Goal: Communication & Community: Answer question/provide support

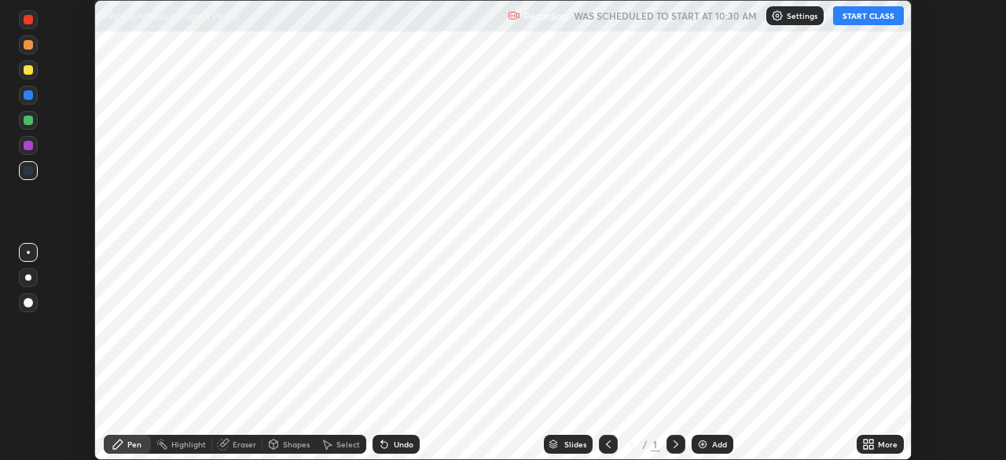
scroll to position [460, 1005]
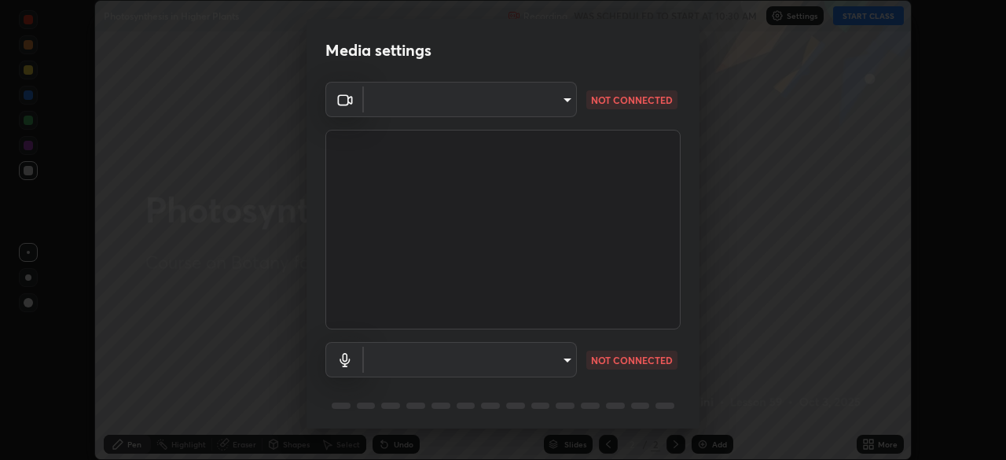
type input "27782adc23e2fb2e9a25af94410cad793eda472e13505a4e640454b7a0983fad"
click at [560, 107] on body "Erase all Photosynthesis in Higher Plants Recording WAS SCHEDULED TO START AT 1…" at bounding box center [503, 230] width 1006 height 460
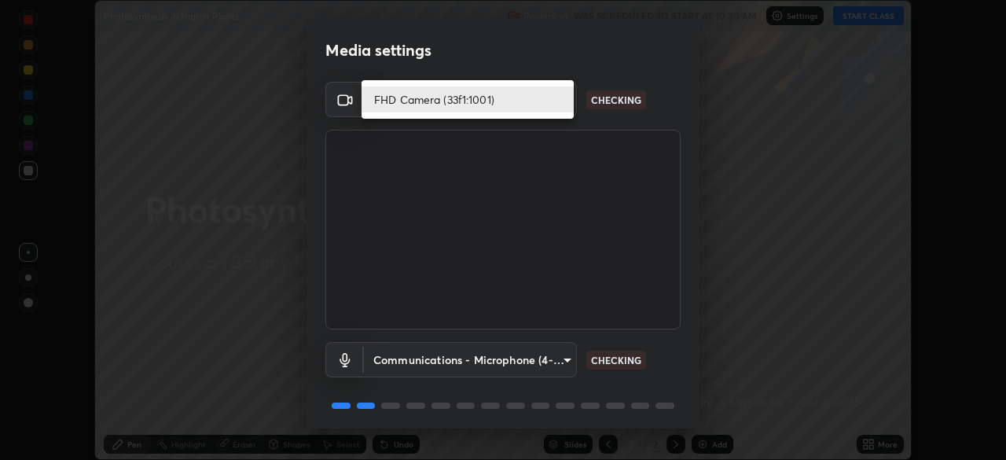
click at [607, 108] on div at bounding box center [503, 230] width 1006 height 460
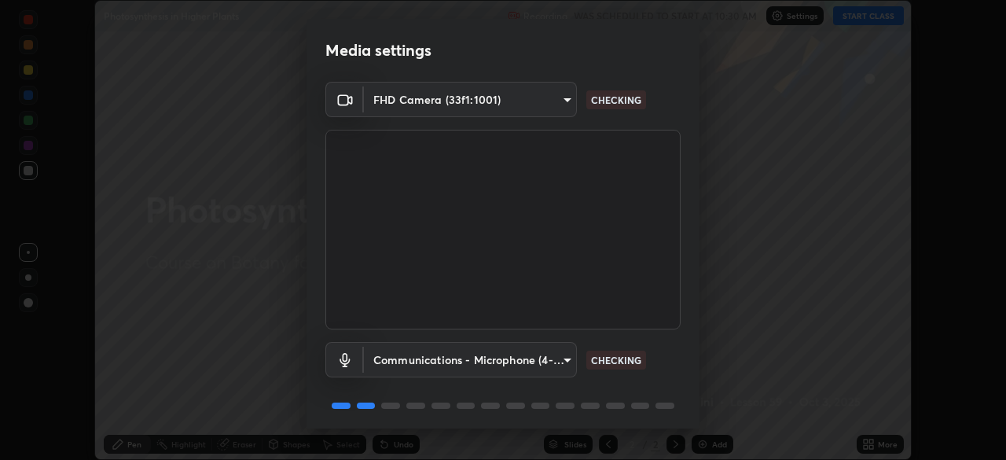
click at [545, 358] on body "Erase all Photosynthesis in Higher Plants Recording WAS SCHEDULED TO START AT 1…" at bounding box center [503, 230] width 1006 height 460
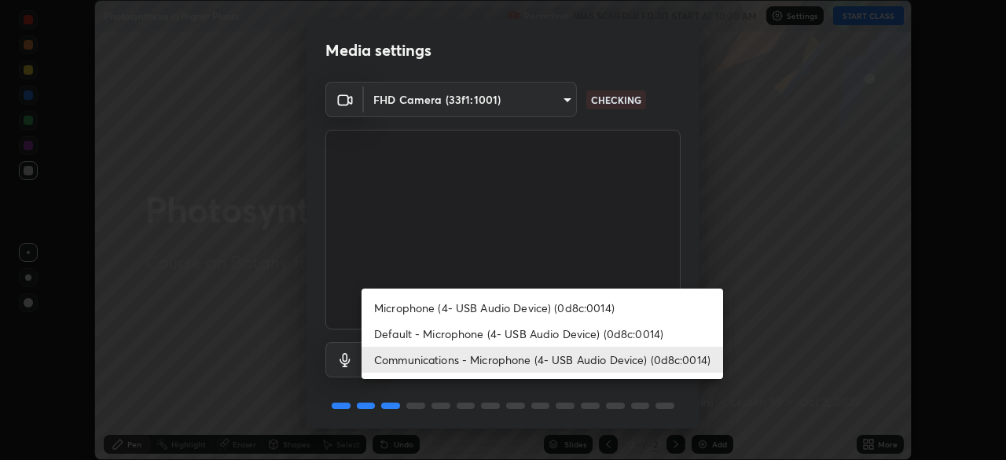
click at [559, 336] on li "Default - Microphone (4- USB Audio Device) (0d8c:0014)" at bounding box center [541, 334] width 361 height 26
type input "default"
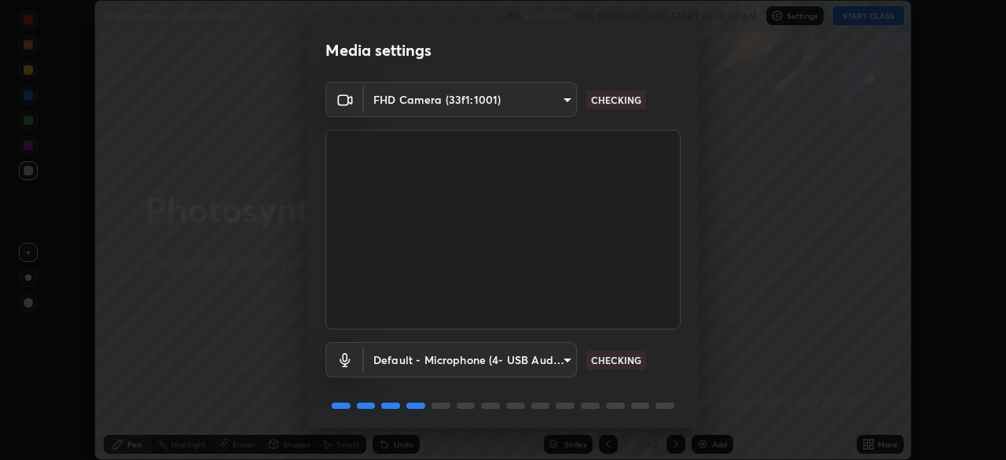
scroll to position [56, 0]
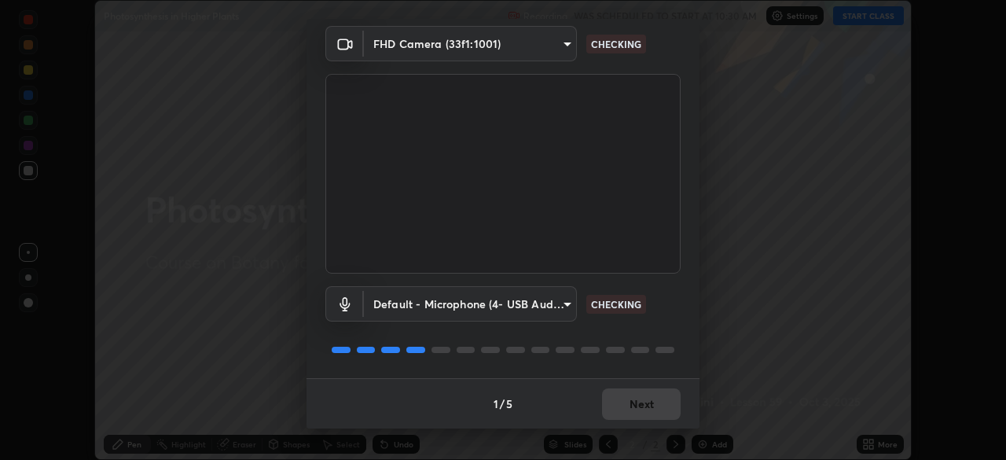
click at [651, 400] on div "1 / 5 Next" at bounding box center [502, 403] width 393 height 50
click at [645, 399] on div "1 / 5 Next" at bounding box center [502, 403] width 393 height 50
click at [644, 401] on div "1 / 5 Next" at bounding box center [502, 403] width 393 height 50
click at [647, 399] on div "1 / 5 Next" at bounding box center [502, 403] width 393 height 50
click at [658, 401] on div "1 / 5 Next" at bounding box center [502, 403] width 393 height 50
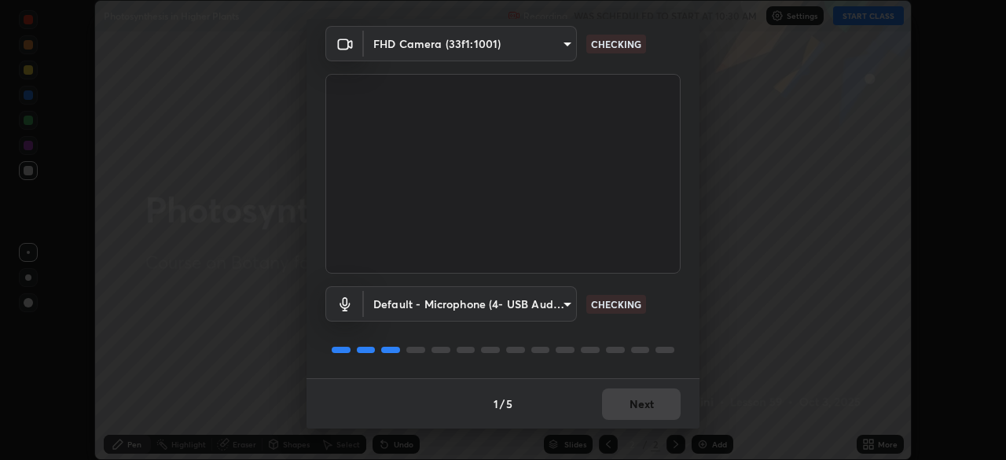
click at [664, 407] on div "1 / 5 Next" at bounding box center [502, 403] width 393 height 50
click at [659, 402] on div "1 / 5 Next" at bounding box center [502, 403] width 393 height 50
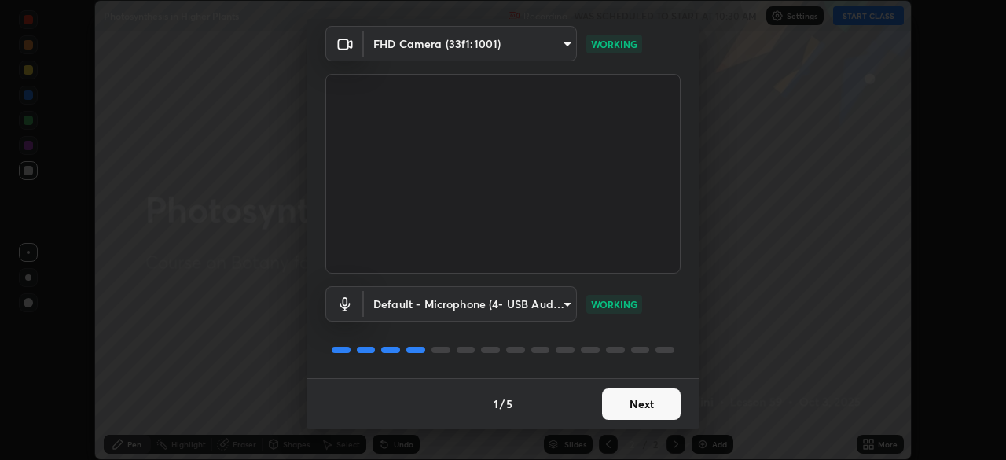
click at [645, 405] on button "Next" at bounding box center [641, 403] width 79 height 31
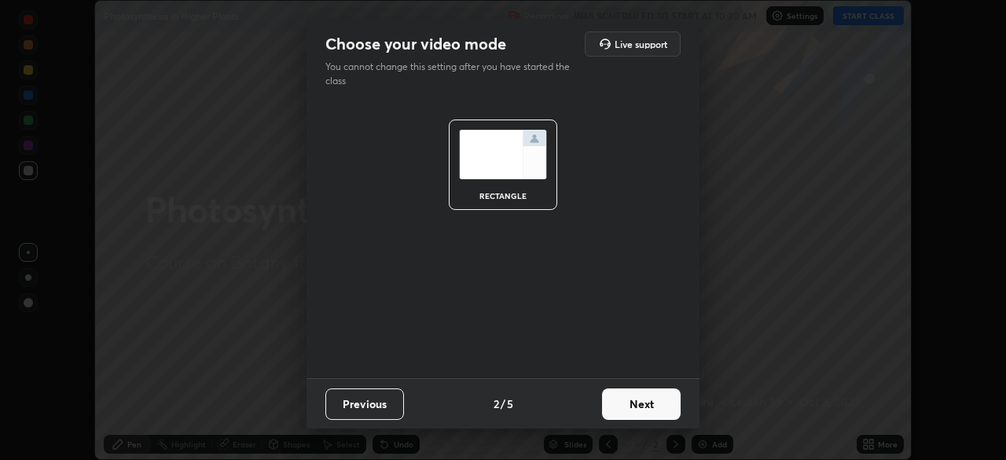
scroll to position [0, 0]
click at [644, 407] on button "Next" at bounding box center [641, 403] width 79 height 31
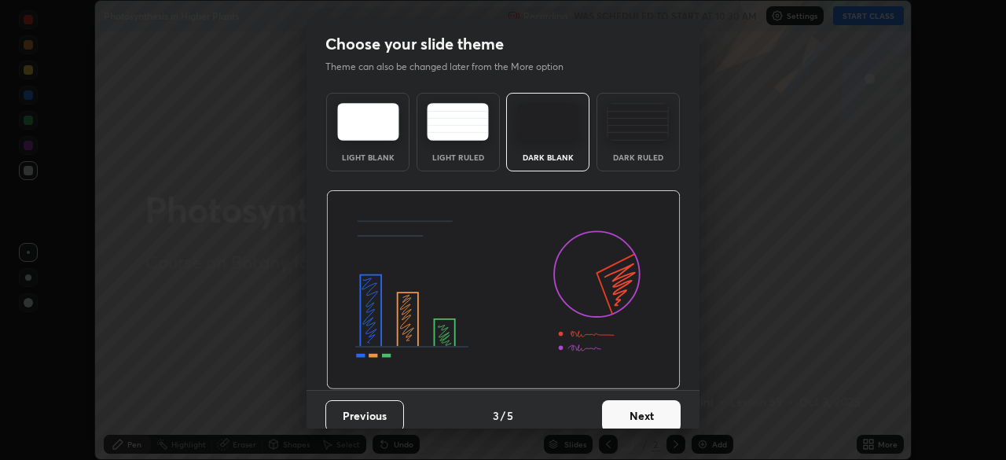
click at [644, 412] on button "Next" at bounding box center [641, 415] width 79 height 31
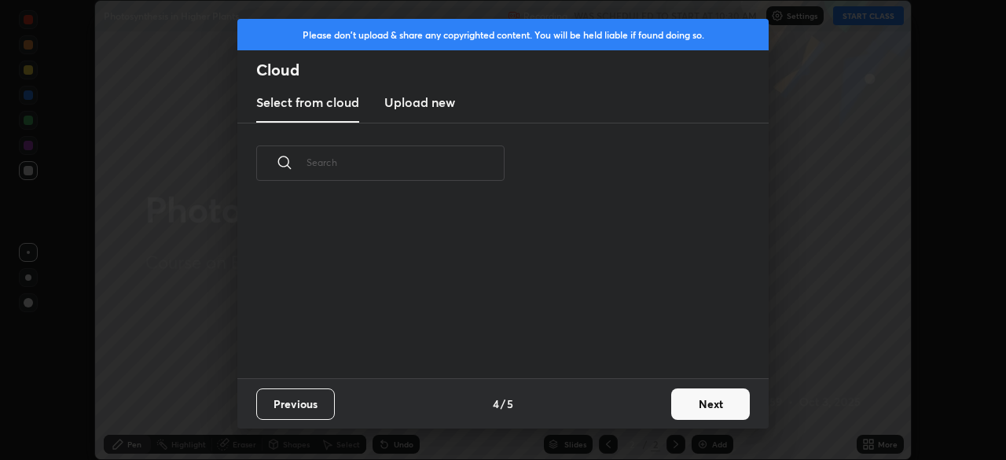
click at [656, 416] on div "Previous 4 / 5 Next" at bounding box center [502, 403] width 531 height 50
click at [701, 407] on button "Next" at bounding box center [710, 403] width 79 height 31
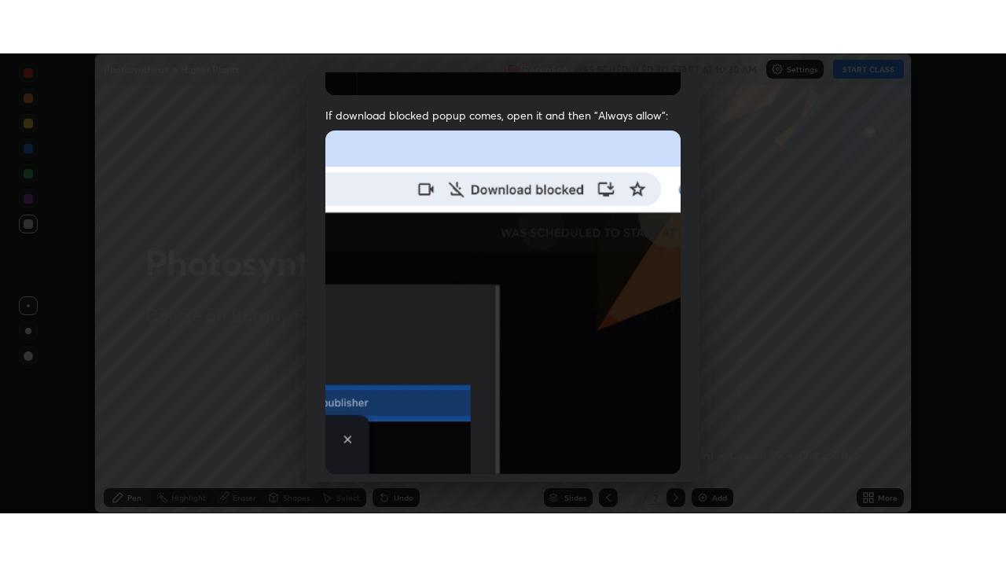
scroll to position [376, 0]
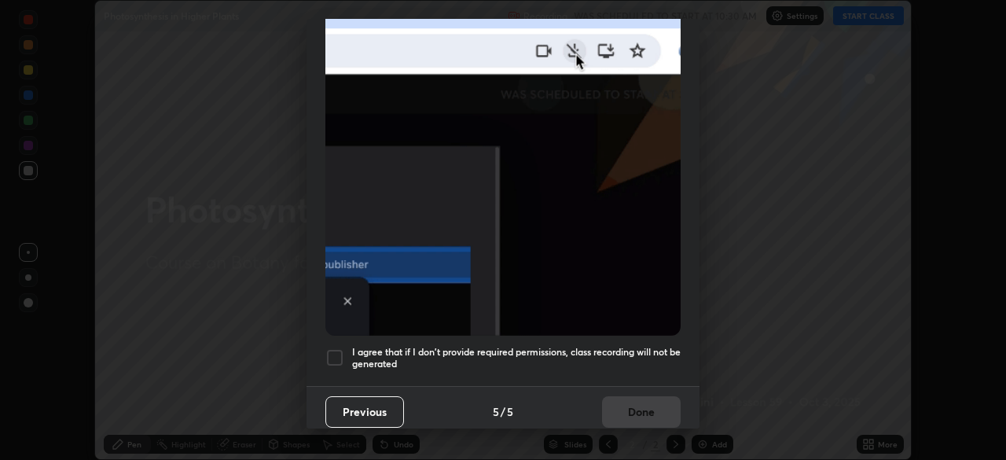
click at [617, 346] on h5 "I agree that if I don't provide required permissions, class recording will not …" at bounding box center [516, 358] width 328 height 24
click at [629, 402] on button "Done" at bounding box center [641, 411] width 79 height 31
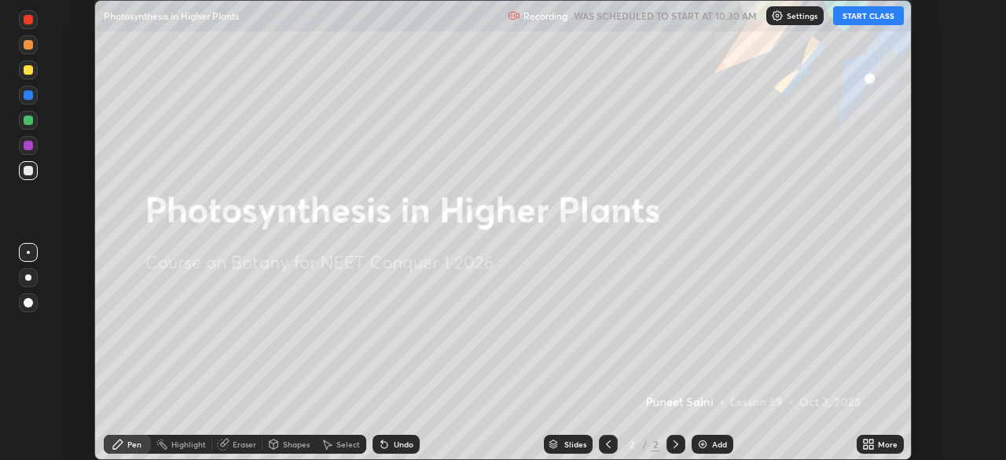
click at [859, 24] on button "START CLASS" at bounding box center [868, 15] width 71 height 19
click at [865, 442] on icon at bounding box center [866, 441] width 4 height 4
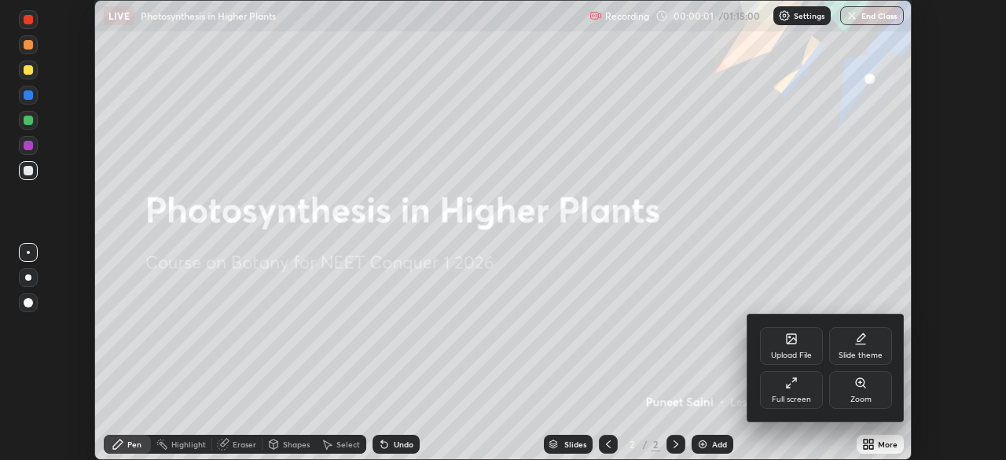
click at [798, 400] on div "Full screen" at bounding box center [791, 399] width 39 height 8
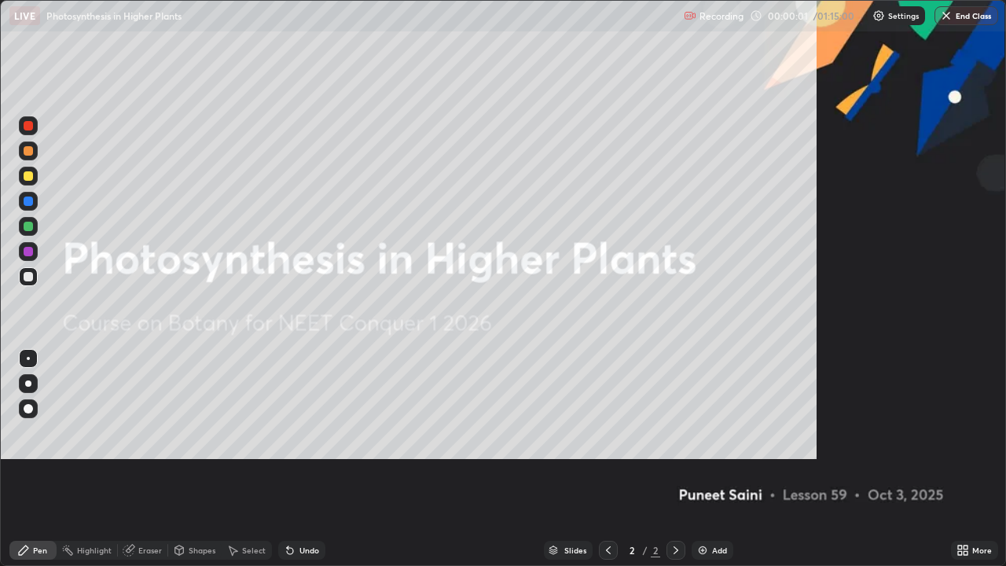
scroll to position [566, 1006]
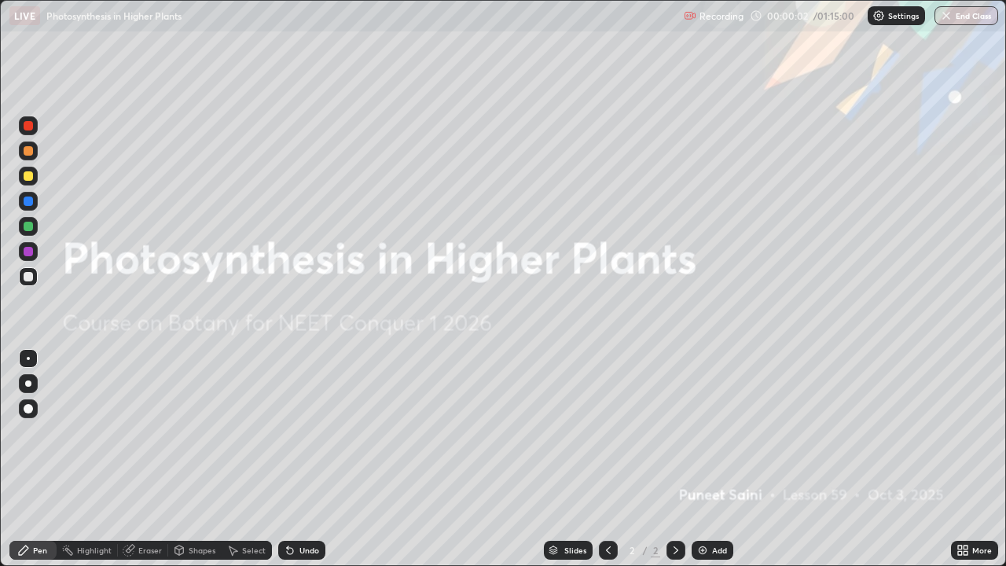
click at [715, 459] on div "Add" at bounding box center [719, 550] width 15 height 8
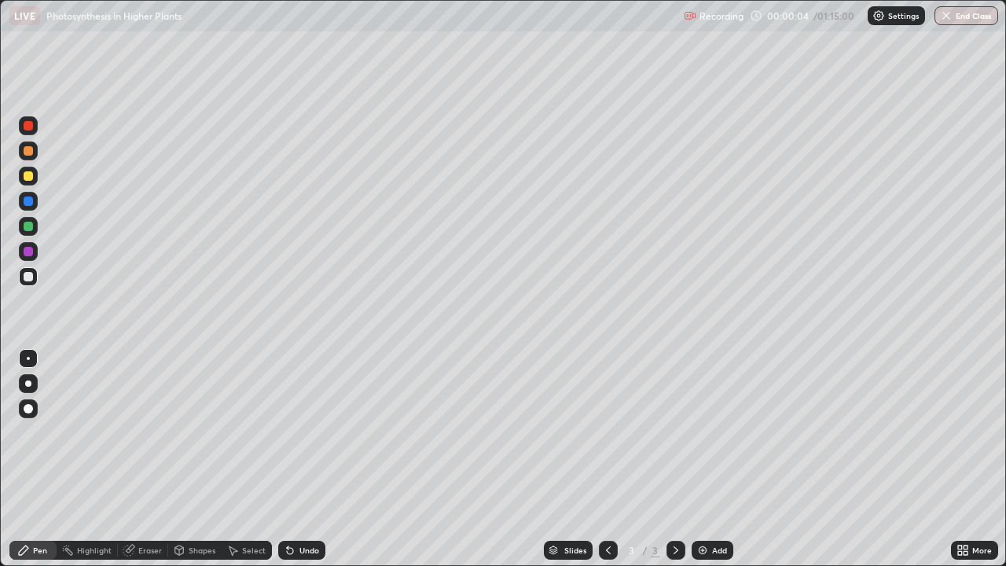
click at [28, 177] on div at bounding box center [28, 175] width 9 height 9
click at [152, 459] on div "Eraser" at bounding box center [150, 550] width 24 height 8
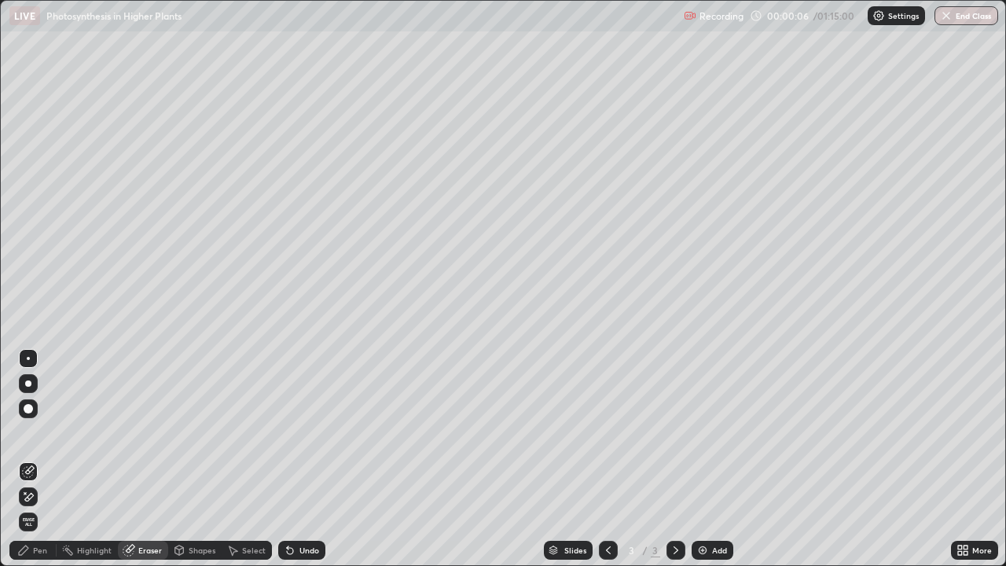
click at [30, 459] on icon at bounding box center [28, 496] width 13 height 13
click at [28, 459] on icon at bounding box center [23, 550] width 13 height 13
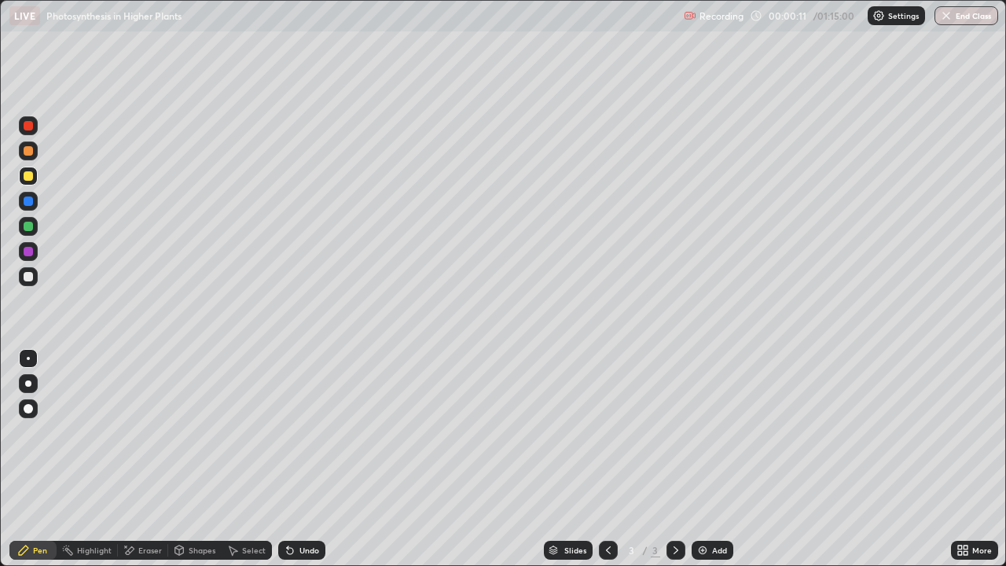
click at [30, 281] on div at bounding box center [28, 276] width 9 height 9
click at [299, 459] on div "Undo" at bounding box center [309, 550] width 20 height 8
click at [28, 385] on div at bounding box center [28, 383] width 6 height 6
click at [299, 459] on div "Undo" at bounding box center [309, 550] width 20 height 8
click at [288, 459] on icon at bounding box center [290, 551] width 6 height 6
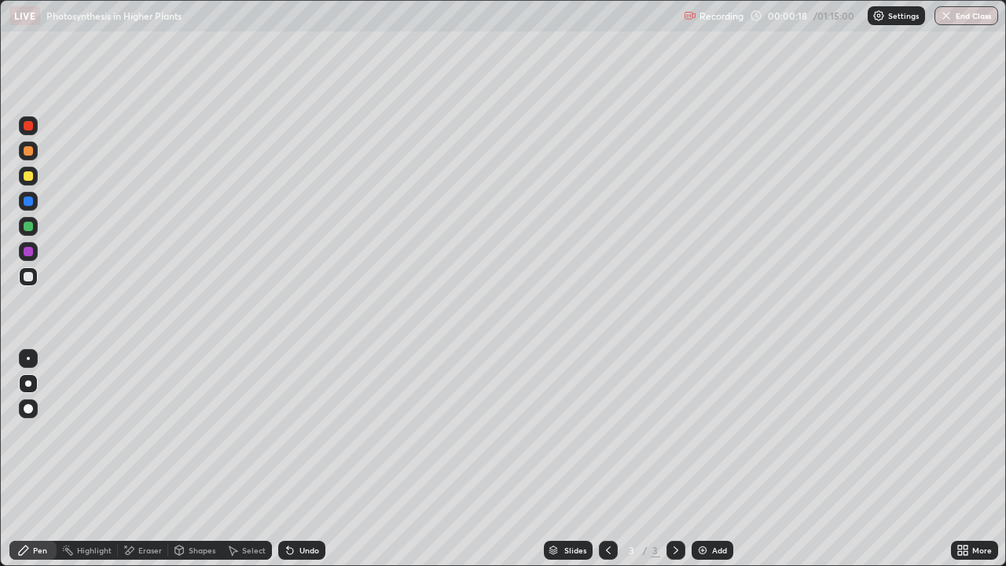
click at [28, 177] on div at bounding box center [28, 175] width 9 height 9
click at [32, 275] on div at bounding box center [28, 276] width 9 height 9
click at [31, 179] on div at bounding box center [28, 175] width 9 height 9
click at [28, 279] on div at bounding box center [28, 276] width 9 height 9
click at [135, 459] on div "Eraser" at bounding box center [143, 550] width 50 height 19
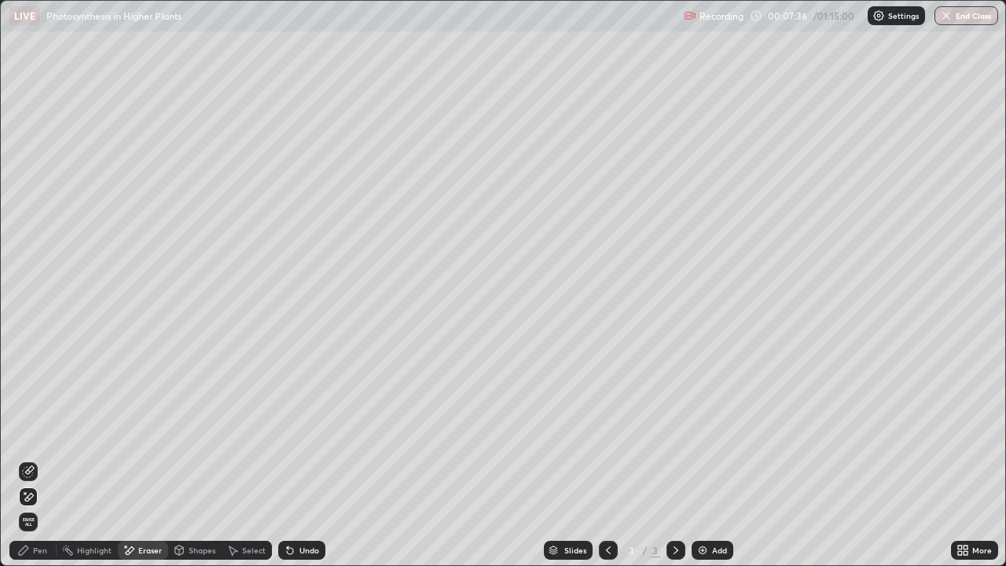
click at [31, 459] on div "Pen" at bounding box center [32, 550] width 47 height 19
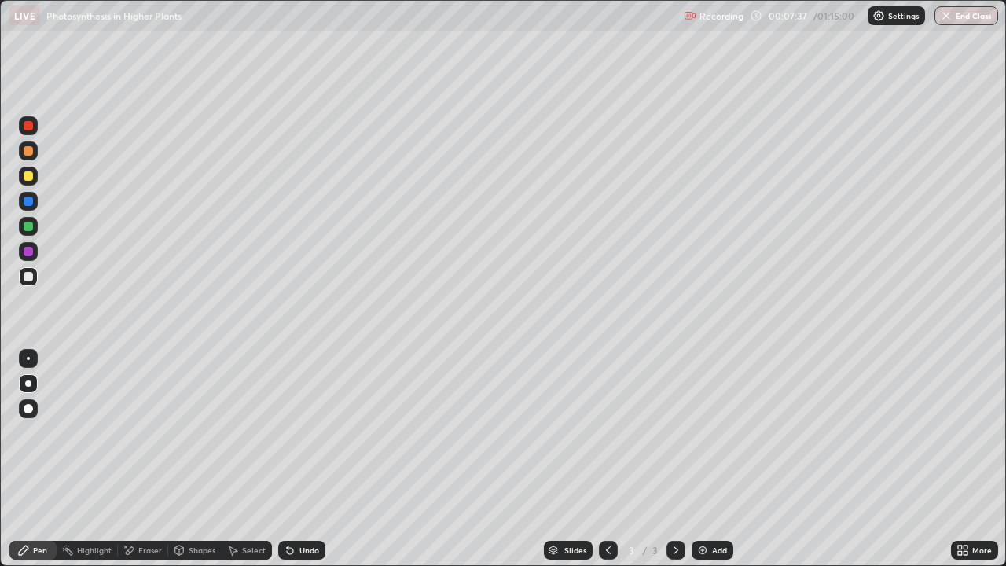
click at [32, 274] on div at bounding box center [28, 276] width 9 height 9
click at [301, 459] on div "Undo" at bounding box center [309, 550] width 20 height 8
click at [299, 459] on div "Undo" at bounding box center [309, 550] width 20 height 8
click at [292, 459] on icon at bounding box center [290, 550] width 13 height 13
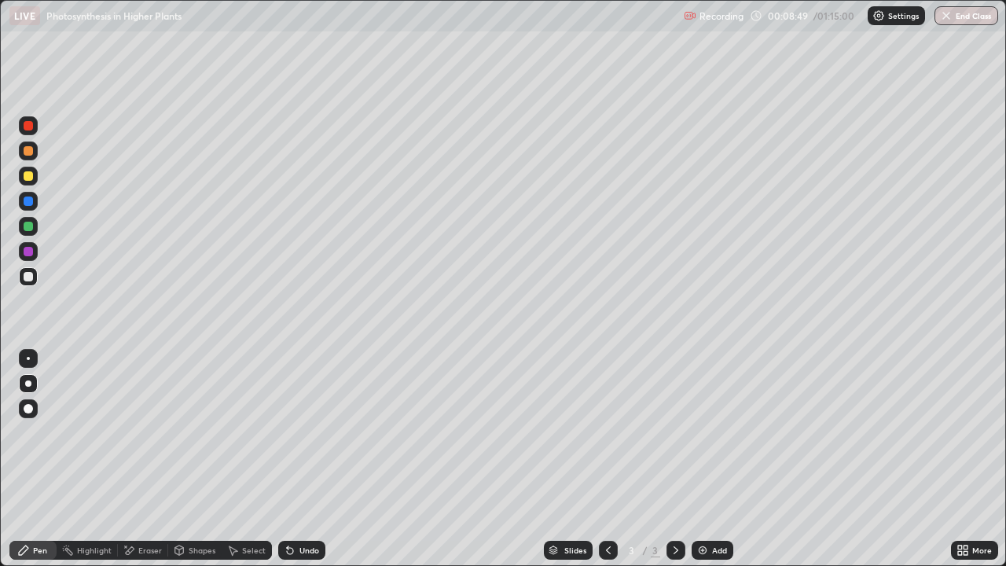
click at [28, 277] on div at bounding box center [28, 276] width 9 height 9
click at [29, 273] on div at bounding box center [28, 276] width 9 height 9
click at [31, 178] on div at bounding box center [28, 175] width 9 height 9
click at [30, 276] on div at bounding box center [28, 276] width 9 height 9
click at [32, 274] on div at bounding box center [28, 276] width 9 height 9
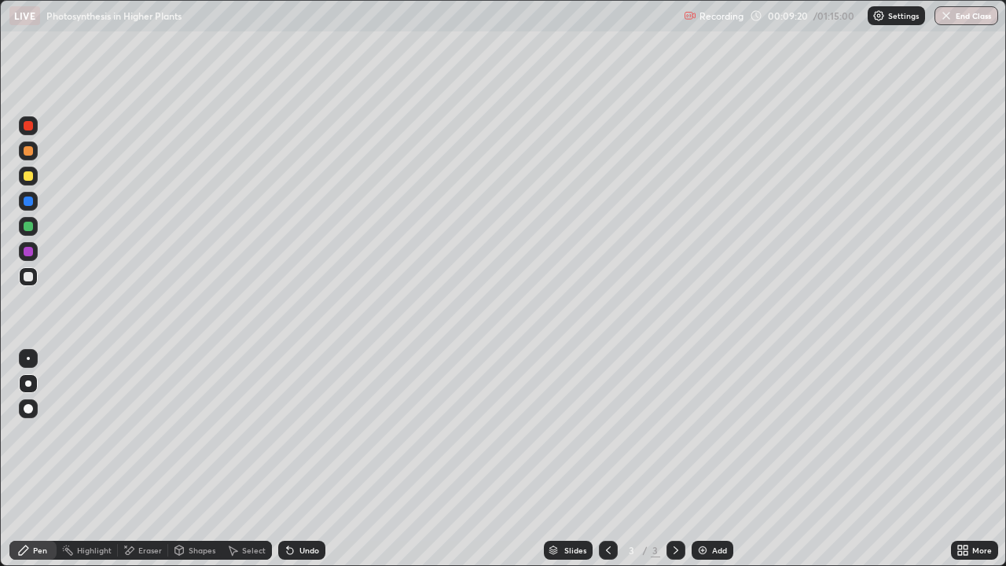
click at [28, 228] on div at bounding box center [28, 226] width 9 height 9
click at [31, 279] on div at bounding box center [28, 276] width 9 height 9
click at [28, 202] on div at bounding box center [28, 200] width 9 height 9
click at [31, 278] on div at bounding box center [28, 276] width 9 height 9
click at [31, 277] on div at bounding box center [28, 276] width 9 height 9
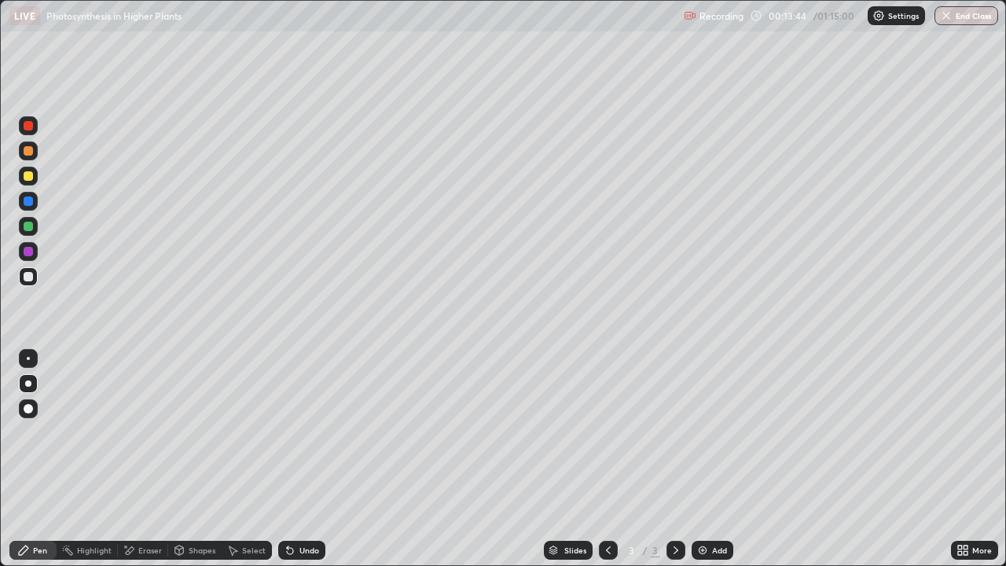
click at [147, 459] on div "Eraser" at bounding box center [150, 550] width 24 height 8
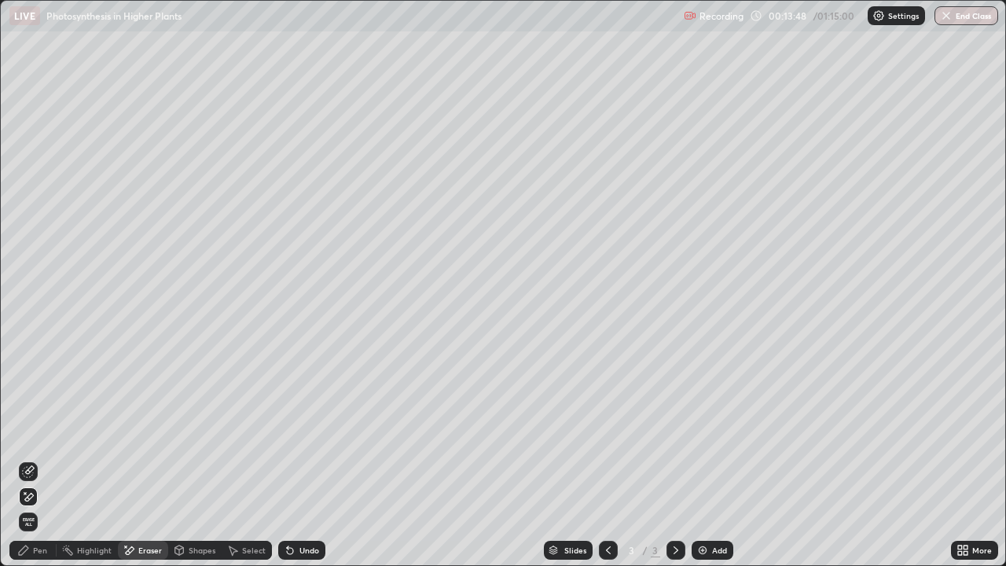
click at [30, 459] on icon at bounding box center [23, 550] width 13 height 13
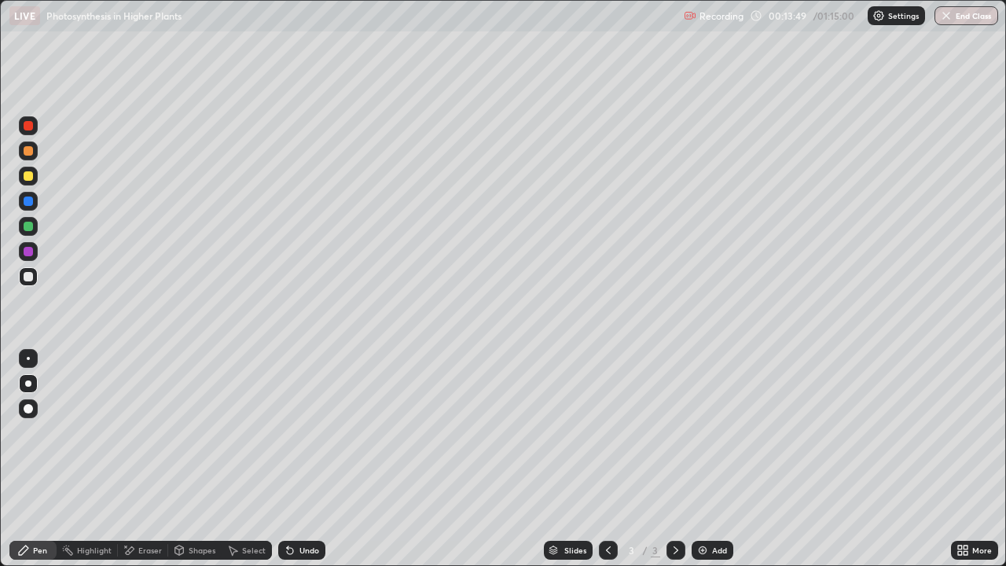
click at [29, 180] on div at bounding box center [28, 175] width 9 height 9
click at [27, 280] on div at bounding box center [28, 276] width 9 height 9
click at [28, 179] on div at bounding box center [28, 175] width 9 height 9
click at [27, 277] on div at bounding box center [28, 276] width 9 height 9
click at [31, 182] on div at bounding box center [28, 176] width 19 height 19
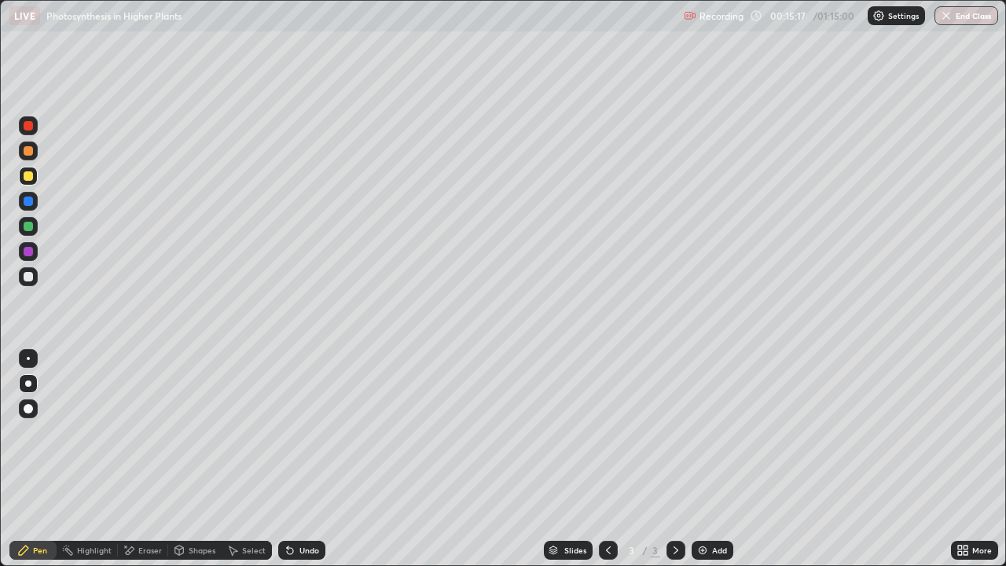
click at [28, 226] on div at bounding box center [28, 226] width 9 height 9
click at [30, 276] on div at bounding box center [28, 276] width 9 height 9
click at [28, 277] on div at bounding box center [28, 276] width 9 height 9
click at [707, 459] on div "Add" at bounding box center [712, 550] width 42 height 19
click at [29, 176] on div at bounding box center [28, 175] width 9 height 9
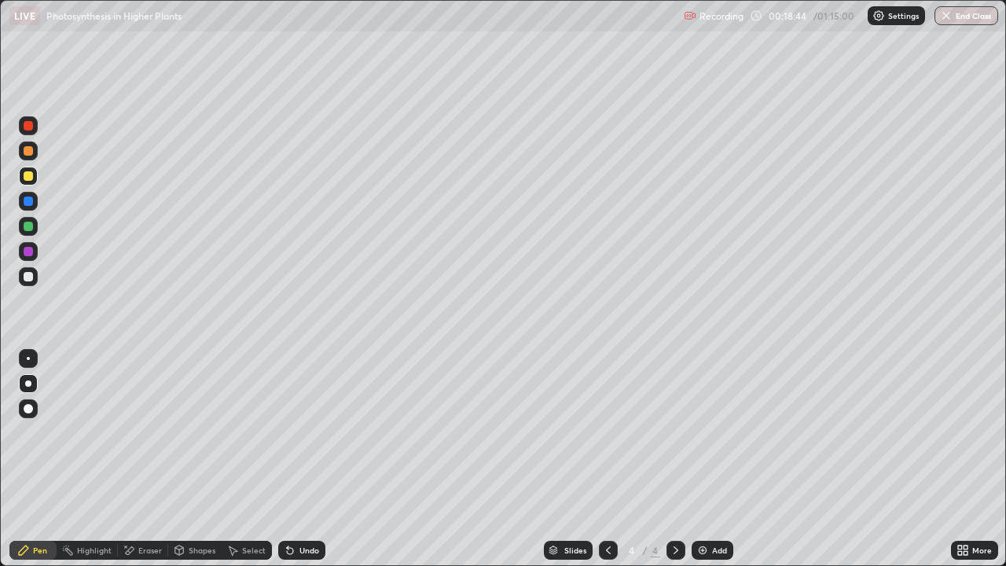
click at [301, 459] on div "Undo" at bounding box center [309, 550] width 20 height 8
click at [304, 459] on div "Undo" at bounding box center [309, 550] width 20 height 8
click at [27, 274] on div at bounding box center [28, 276] width 9 height 9
click at [29, 227] on div at bounding box center [28, 226] width 9 height 9
click at [30, 228] on div at bounding box center [28, 226] width 9 height 9
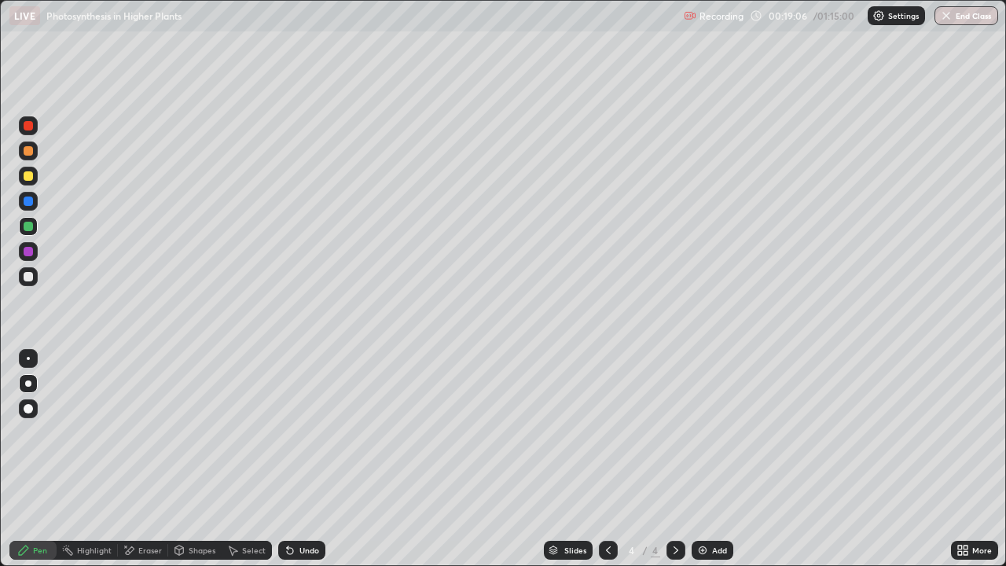
click at [29, 277] on div at bounding box center [28, 276] width 9 height 9
click at [136, 459] on div "Eraser" at bounding box center [143, 550] width 50 height 19
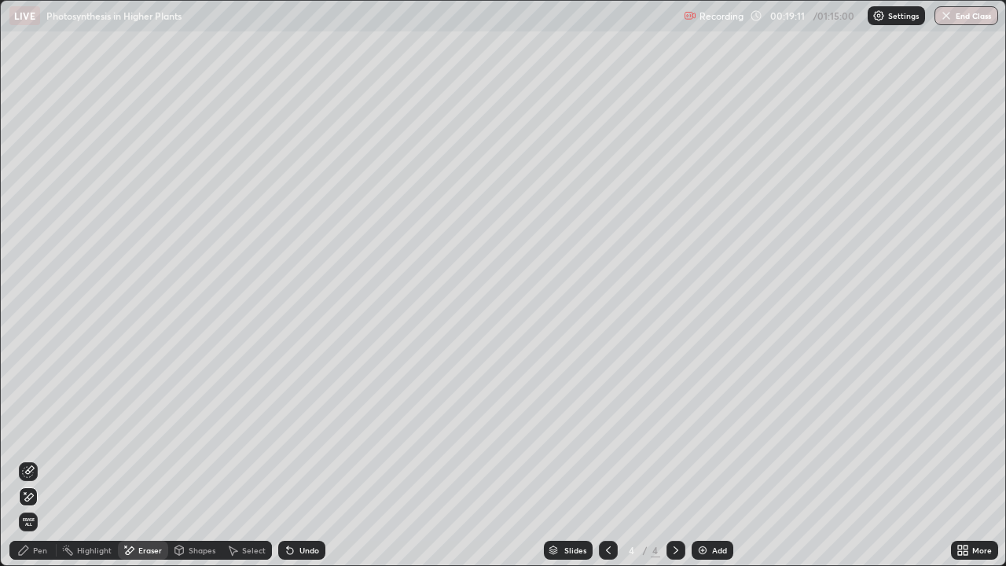
click at [178, 459] on icon at bounding box center [179, 549] width 9 height 2
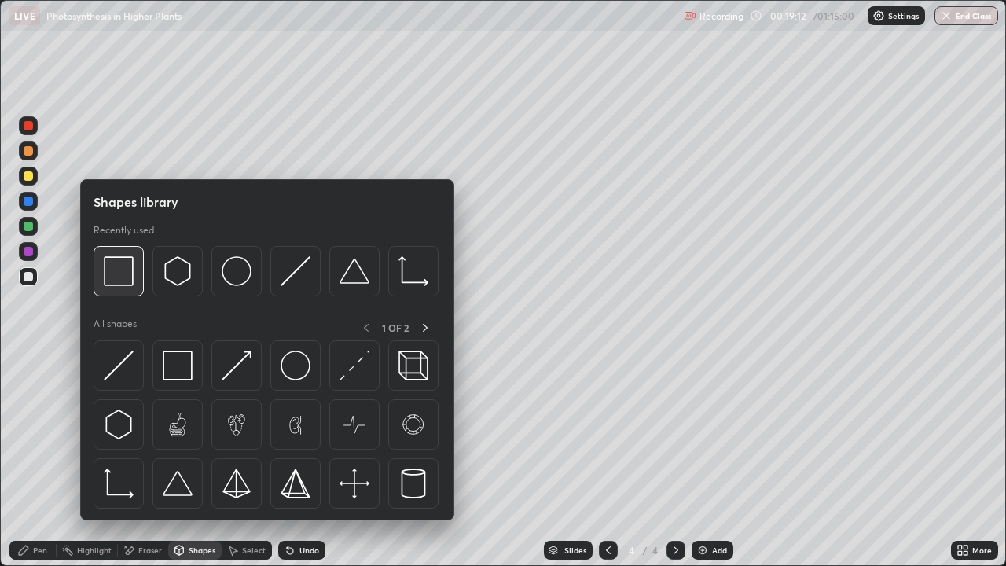
click at [123, 270] on img at bounding box center [119, 271] width 30 height 30
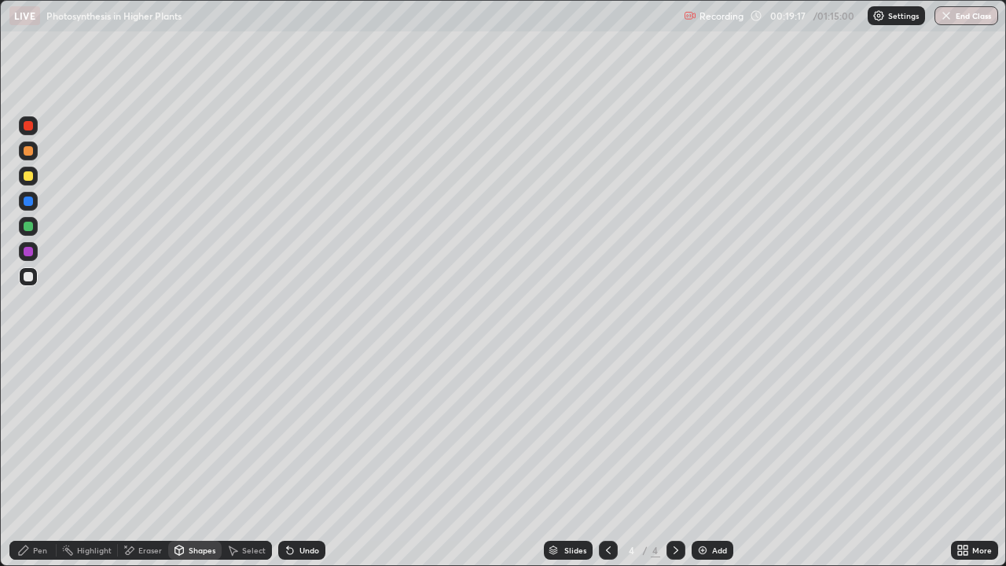
click at [39, 459] on div "Pen" at bounding box center [40, 550] width 14 height 8
click at [28, 274] on div at bounding box center [28, 276] width 9 height 9
click at [30, 203] on div at bounding box center [28, 200] width 9 height 9
click at [30, 278] on div at bounding box center [28, 276] width 9 height 9
click at [31, 175] on div at bounding box center [28, 175] width 9 height 9
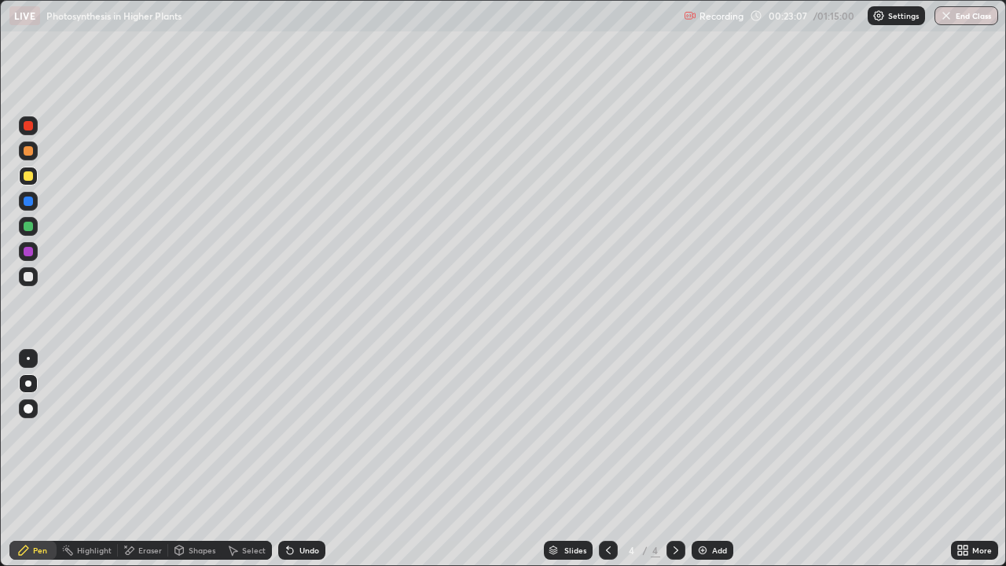
click at [701, 459] on img at bounding box center [702, 550] width 13 height 13
click at [29, 275] on div at bounding box center [28, 276] width 9 height 9
click at [289, 459] on div "Undo" at bounding box center [301, 550] width 47 height 19
click at [297, 459] on div "Undo" at bounding box center [301, 550] width 47 height 19
click at [299, 459] on div "Undo" at bounding box center [301, 550] width 47 height 19
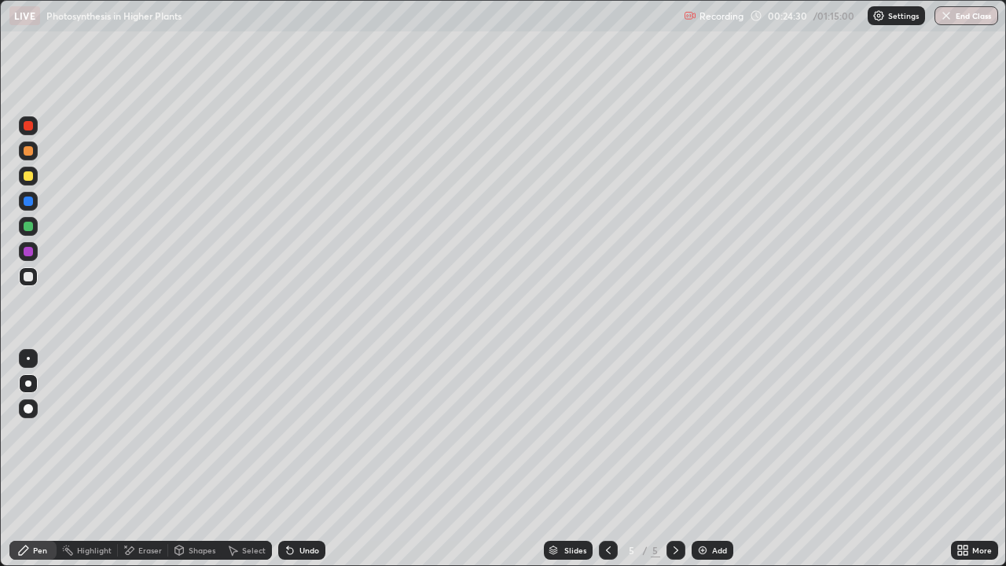
click at [299, 459] on div "Undo" at bounding box center [301, 550] width 47 height 19
click at [302, 459] on div "Undo" at bounding box center [301, 550] width 47 height 19
click at [287, 459] on icon at bounding box center [290, 551] width 6 height 6
click at [296, 459] on div "Undo" at bounding box center [301, 550] width 47 height 19
click at [143, 459] on div "Eraser" at bounding box center [150, 550] width 24 height 8
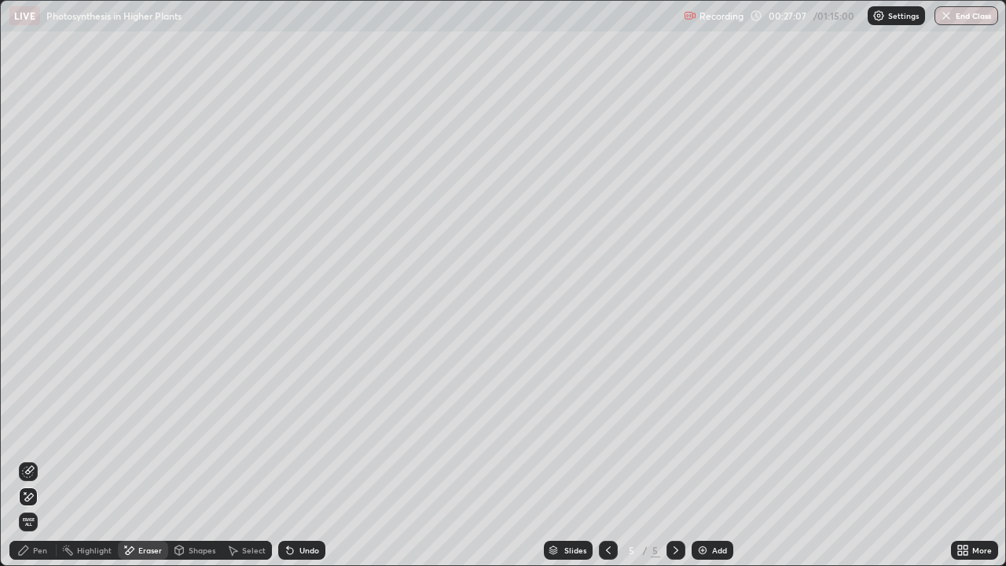
click at [25, 459] on icon at bounding box center [25, 493] width 2 height 2
click at [32, 459] on div "Pen" at bounding box center [32, 550] width 47 height 19
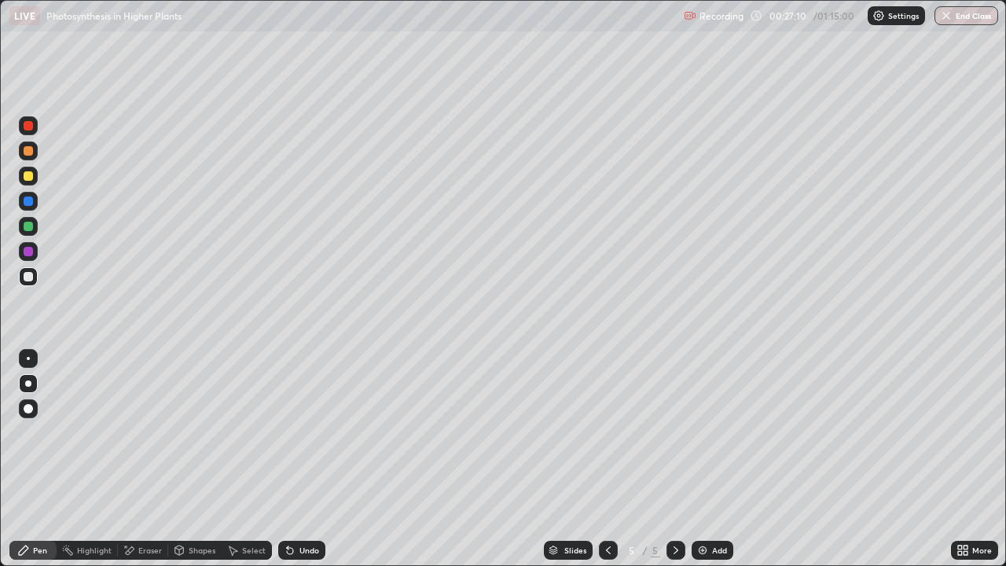
click at [29, 276] on div at bounding box center [28, 276] width 9 height 9
click at [31, 279] on div at bounding box center [28, 276] width 9 height 9
click at [138, 459] on div "Eraser" at bounding box center [150, 550] width 24 height 8
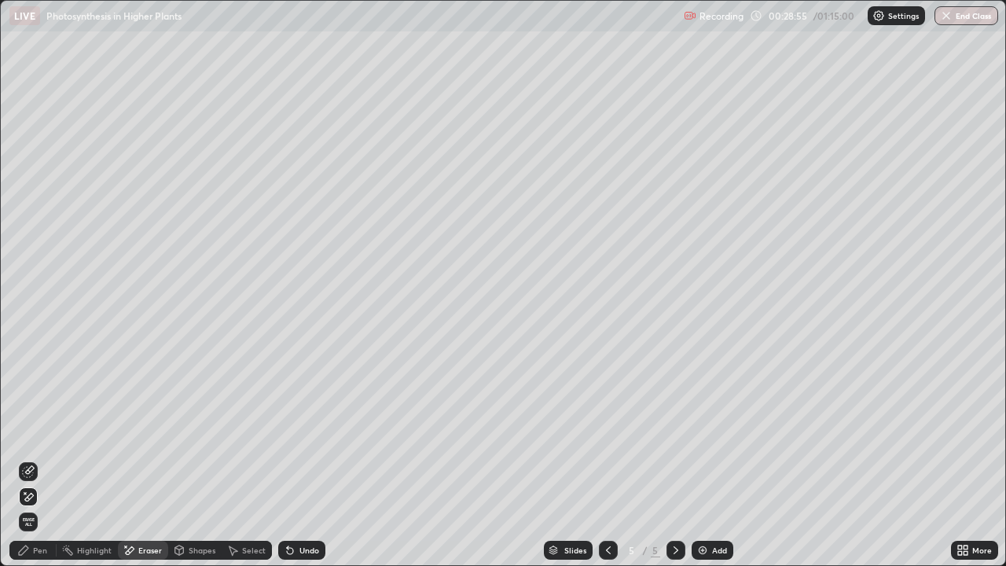
click at [37, 459] on div "Pen" at bounding box center [40, 550] width 14 height 8
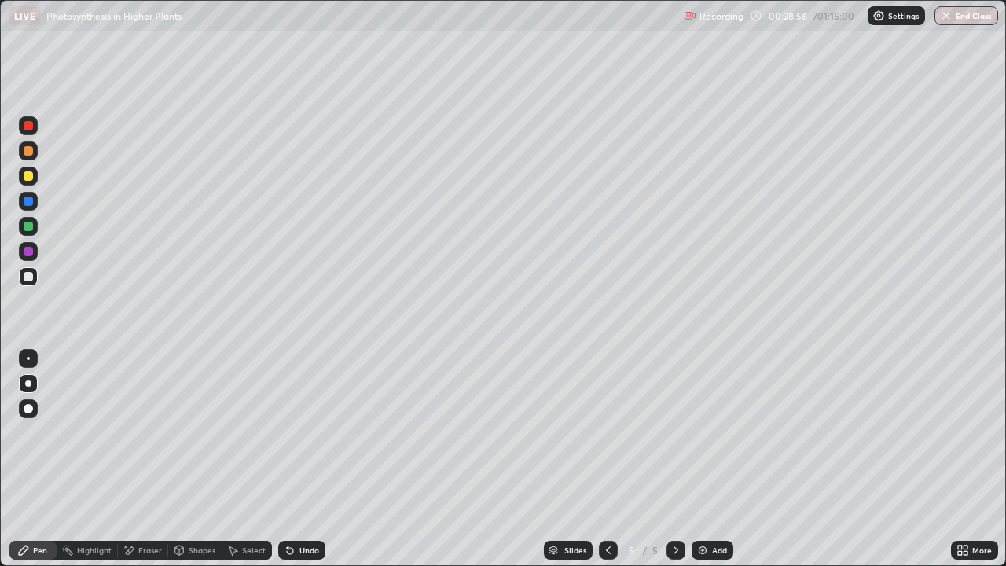
click at [31, 281] on div at bounding box center [28, 276] width 9 height 9
click at [299, 459] on div "Undo" at bounding box center [309, 550] width 20 height 8
click at [702, 459] on img at bounding box center [702, 550] width 13 height 13
click at [29, 176] on div at bounding box center [28, 175] width 9 height 9
click at [29, 274] on div at bounding box center [28, 276] width 9 height 9
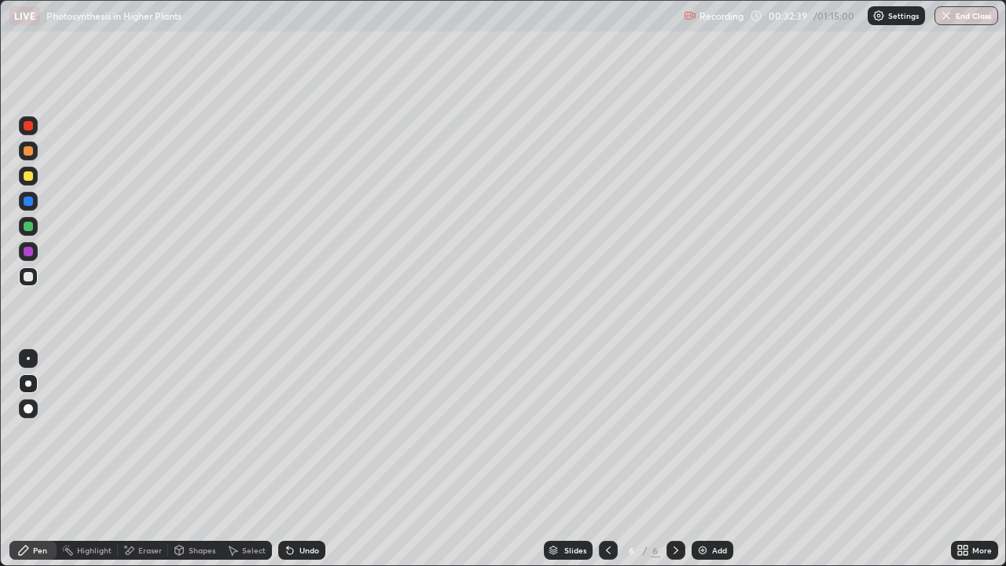
click at [28, 228] on div at bounding box center [28, 226] width 9 height 9
click at [29, 202] on div at bounding box center [28, 200] width 9 height 9
click at [29, 278] on div at bounding box center [28, 276] width 9 height 9
click at [299, 459] on div "Undo" at bounding box center [309, 550] width 20 height 8
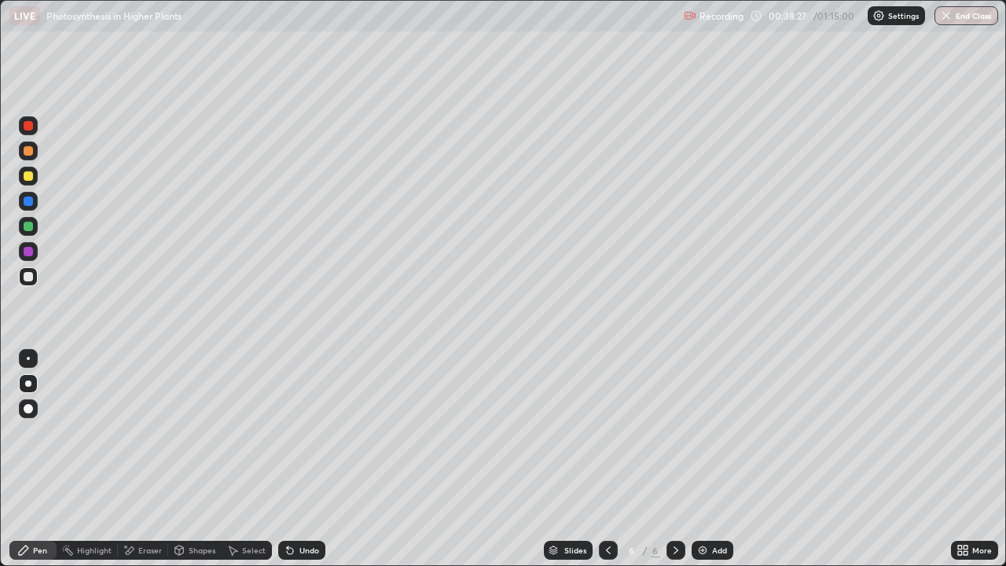
click at [299, 459] on div "Undo" at bounding box center [309, 550] width 20 height 8
click at [299, 459] on div "Undo" at bounding box center [301, 550] width 47 height 19
click at [288, 459] on icon at bounding box center [290, 551] width 6 height 6
click at [698, 459] on img at bounding box center [702, 550] width 13 height 13
click at [30, 175] on div at bounding box center [28, 175] width 9 height 9
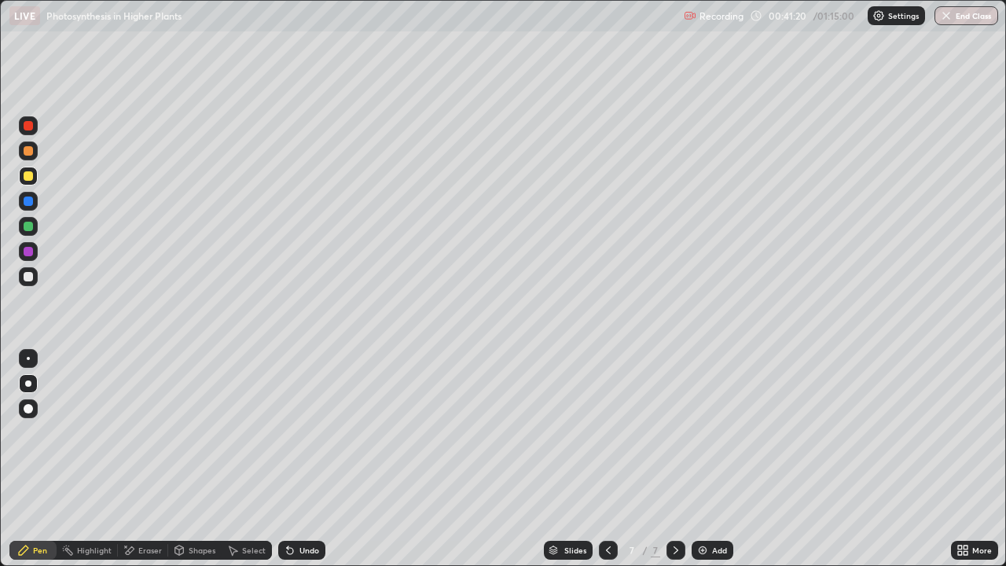
click at [28, 277] on div at bounding box center [28, 276] width 9 height 9
click at [31, 279] on div at bounding box center [28, 276] width 9 height 9
click at [30, 277] on div at bounding box center [28, 276] width 9 height 9
click at [28, 179] on div at bounding box center [28, 175] width 9 height 9
click at [136, 459] on div "Eraser" at bounding box center [143, 550] width 50 height 19
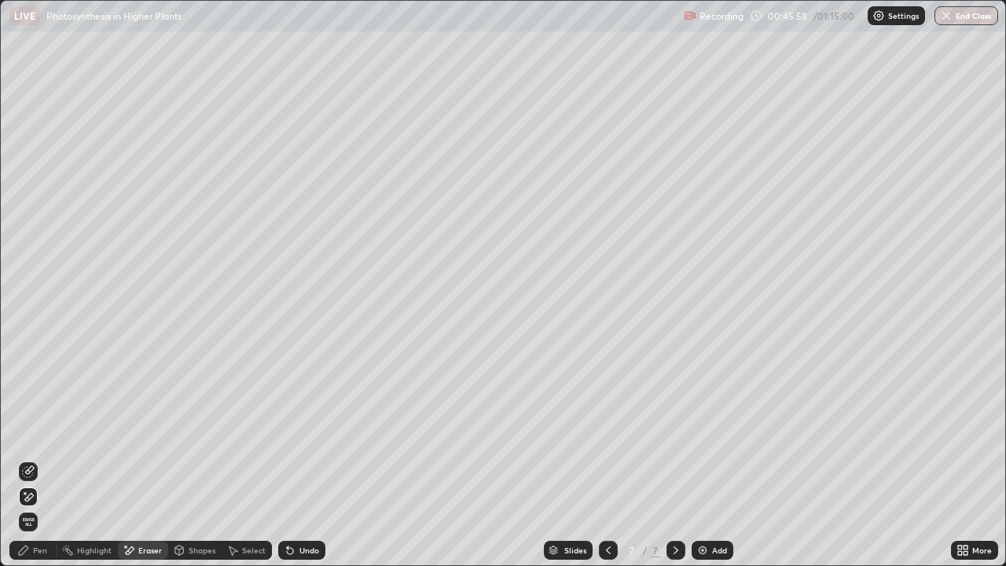
click at [39, 459] on div "Pen" at bounding box center [40, 550] width 14 height 8
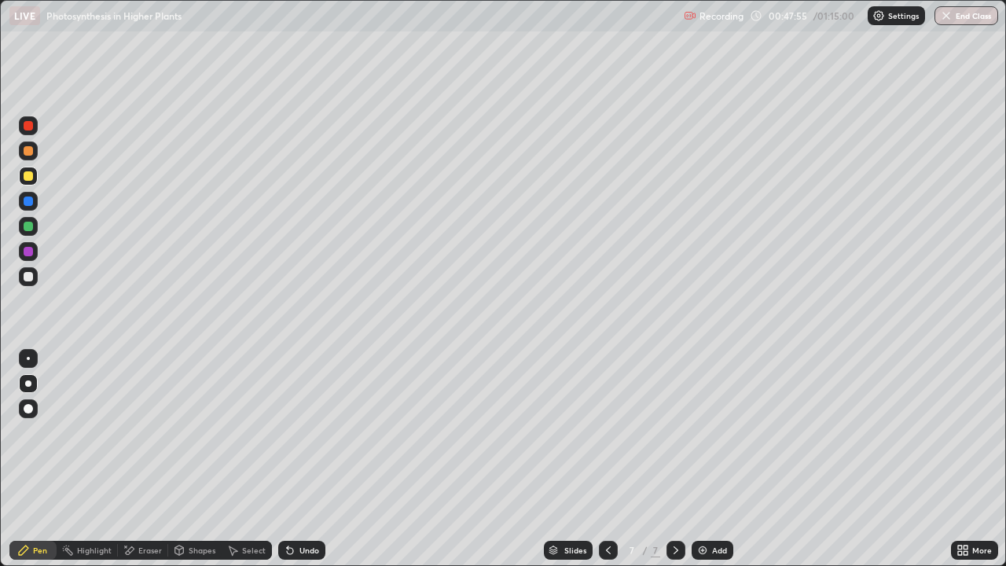
click at [692, 459] on div "Add" at bounding box center [712, 550] width 42 height 19
click at [35, 275] on div at bounding box center [28, 276] width 19 height 19
click at [292, 459] on icon at bounding box center [290, 550] width 13 height 13
click at [287, 459] on icon at bounding box center [290, 551] width 6 height 6
click at [288, 459] on icon at bounding box center [290, 551] width 6 height 6
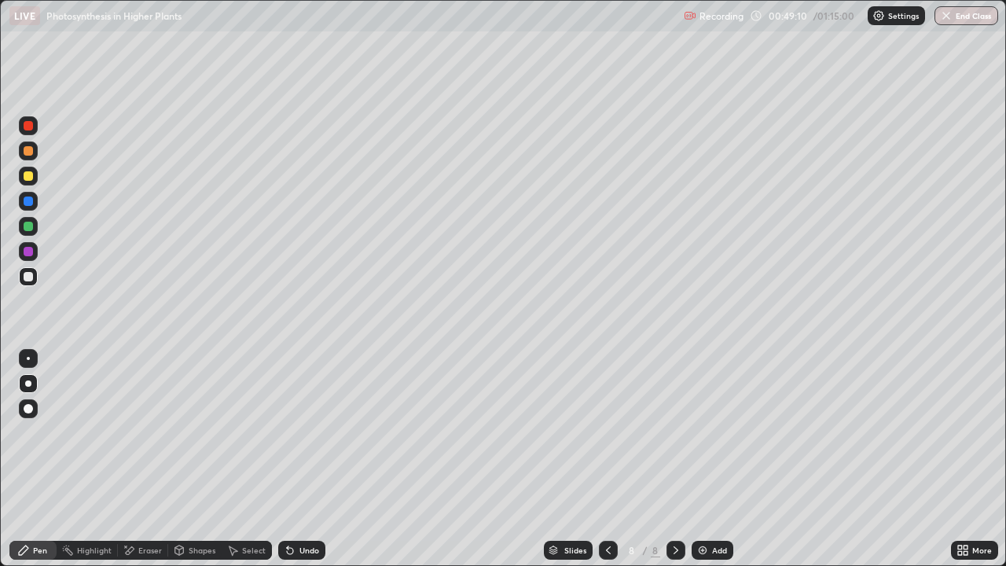
click at [288, 459] on icon at bounding box center [290, 551] width 6 height 6
click at [278, 459] on div "Undo" at bounding box center [301, 550] width 47 height 19
click at [30, 226] on div at bounding box center [28, 226] width 9 height 9
click at [30, 274] on div at bounding box center [28, 276] width 9 height 9
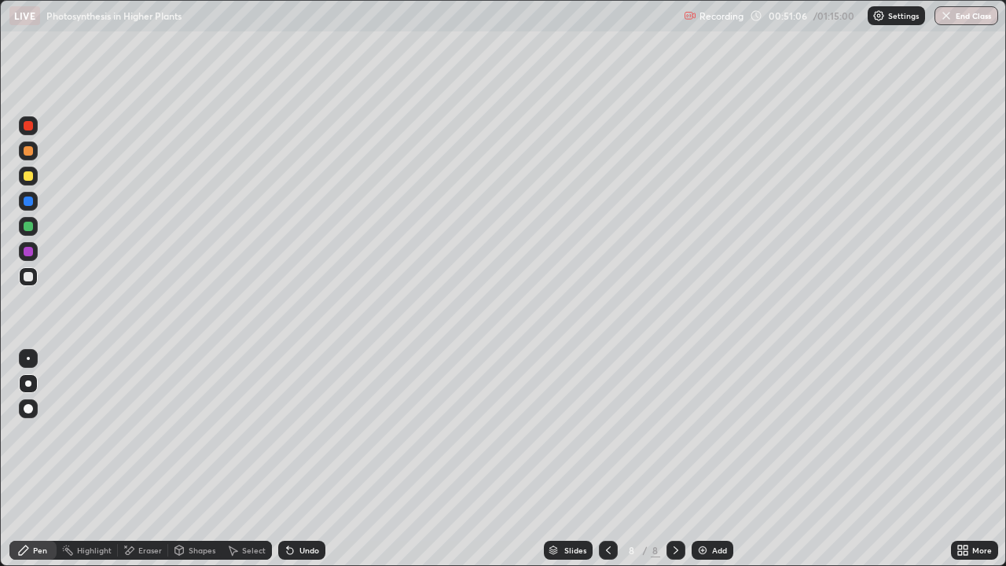
click at [30, 203] on div at bounding box center [28, 200] width 9 height 9
click at [28, 202] on div at bounding box center [28, 200] width 9 height 9
click at [30, 277] on div at bounding box center [28, 276] width 9 height 9
click at [300, 459] on div "Undo" at bounding box center [309, 550] width 20 height 8
click at [301, 459] on div "Undo" at bounding box center [309, 550] width 20 height 8
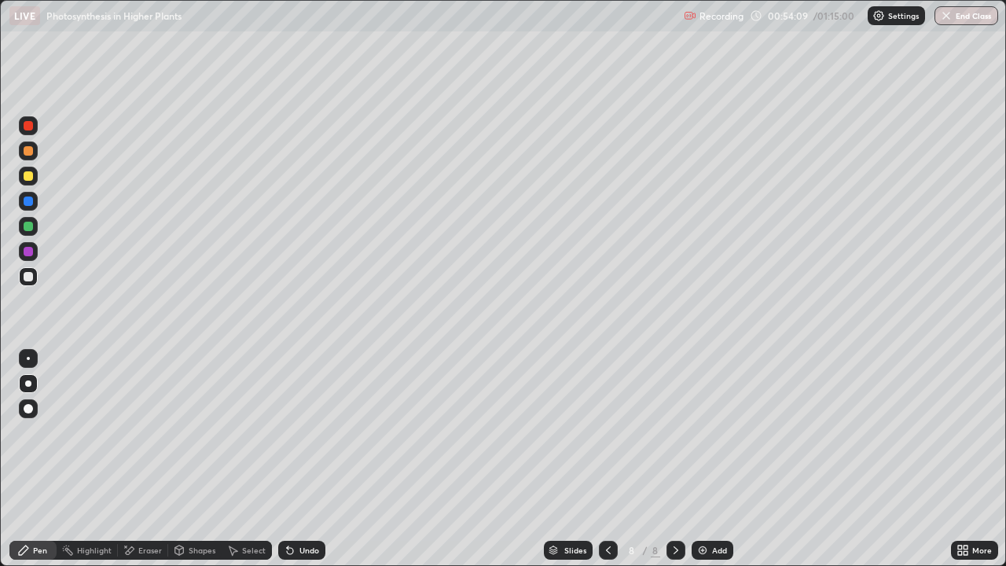
click at [28, 279] on div at bounding box center [28, 276] width 9 height 9
click at [149, 459] on div "Eraser" at bounding box center [150, 550] width 24 height 8
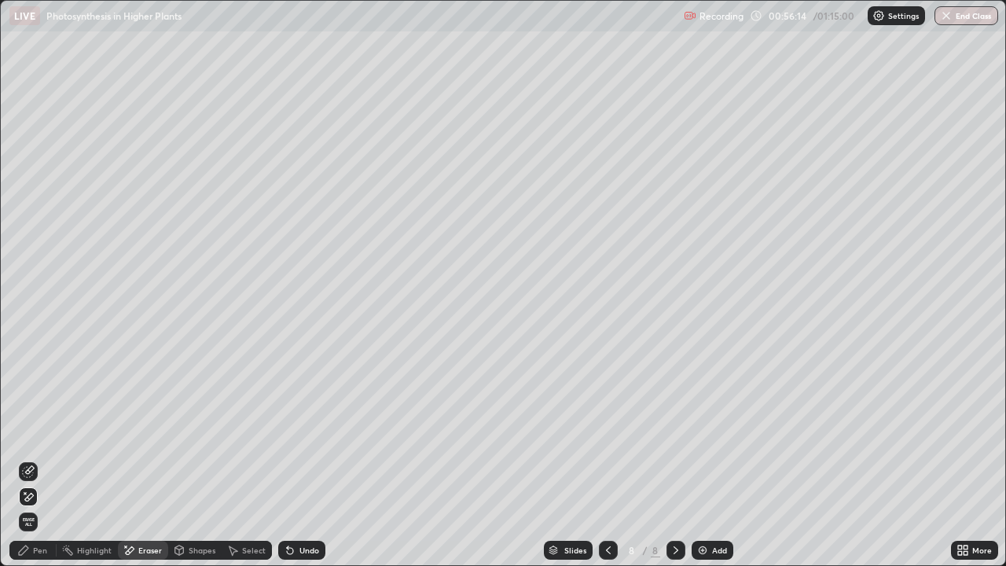
click at [31, 459] on div "Pen" at bounding box center [32, 550] width 47 height 19
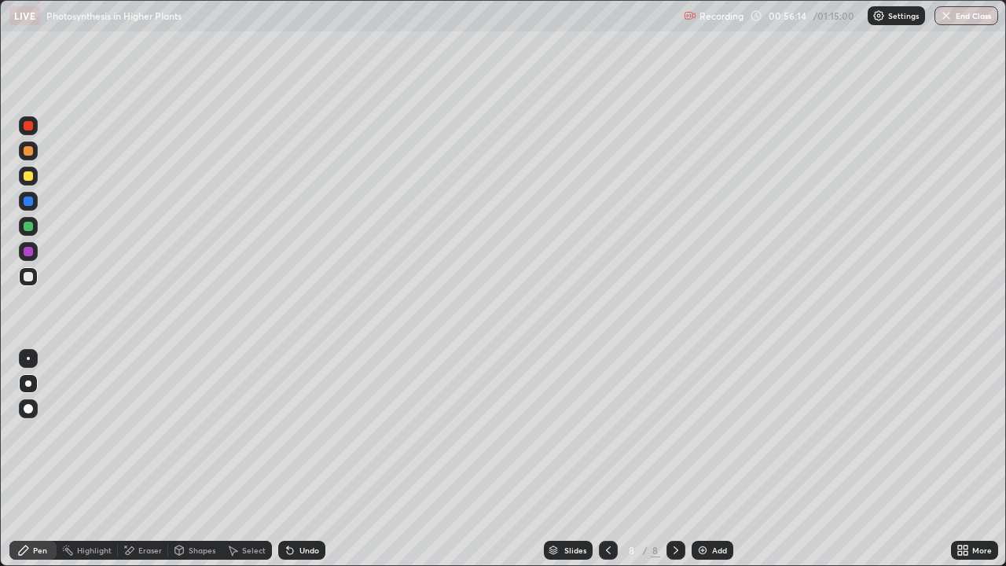
click at [25, 273] on div at bounding box center [28, 276] width 9 height 9
click at [33, 182] on div at bounding box center [28, 176] width 19 height 19
click at [701, 459] on img at bounding box center [702, 550] width 13 height 13
click at [31, 276] on div at bounding box center [28, 276] width 9 height 9
click at [28, 177] on div at bounding box center [28, 175] width 9 height 9
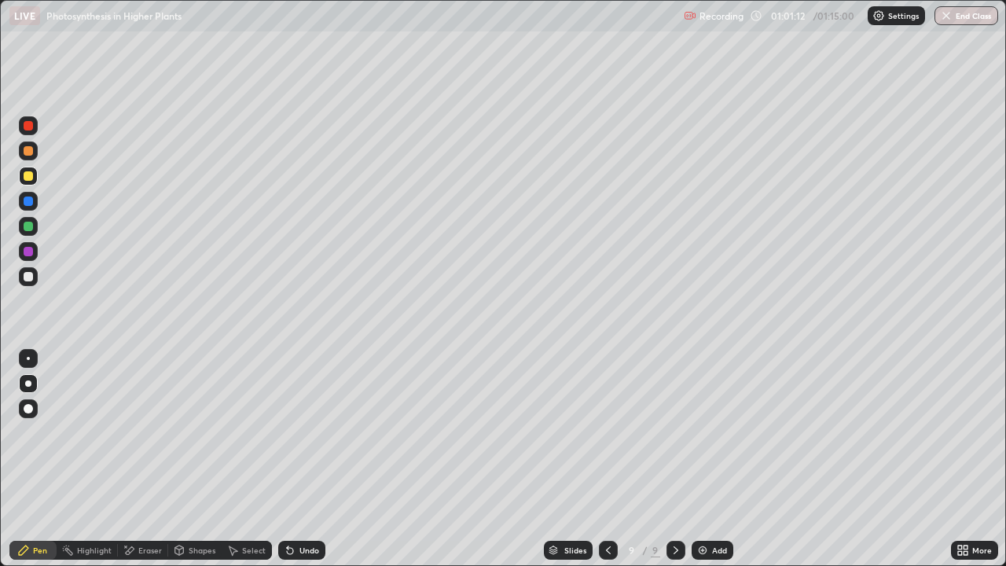
click at [28, 275] on div at bounding box center [28, 276] width 9 height 9
click at [25, 201] on div at bounding box center [28, 200] width 9 height 9
click at [25, 178] on div at bounding box center [28, 175] width 9 height 9
click at [27, 176] on div at bounding box center [28, 175] width 9 height 9
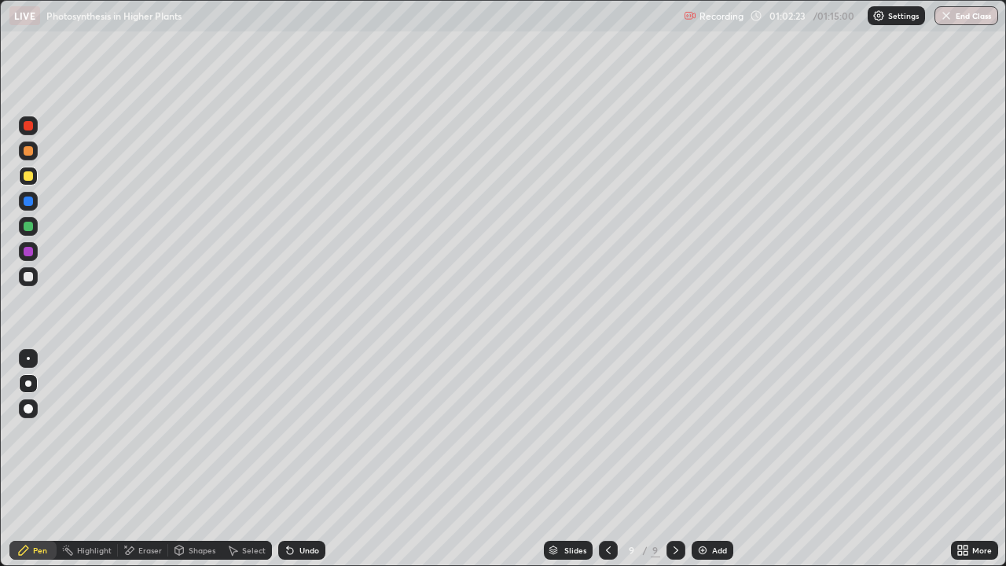
click at [29, 200] on div at bounding box center [28, 200] width 9 height 9
click at [144, 459] on div "Eraser" at bounding box center [150, 550] width 24 height 8
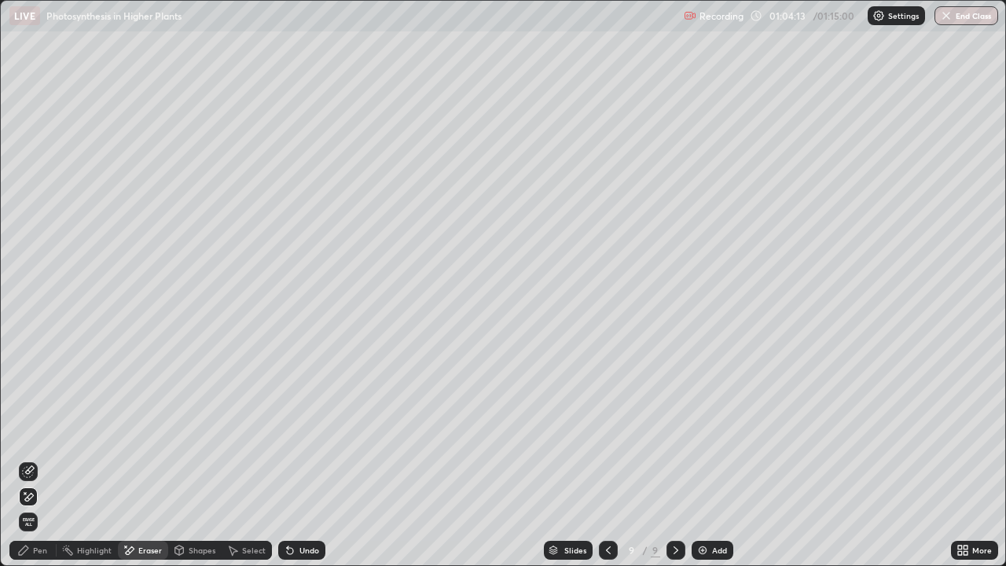
click at [28, 459] on icon at bounding box center [28, 496] width 13 height 13
click at [38, 459] on div "Pen" at bounding box center [40, 550] width 14 height 8
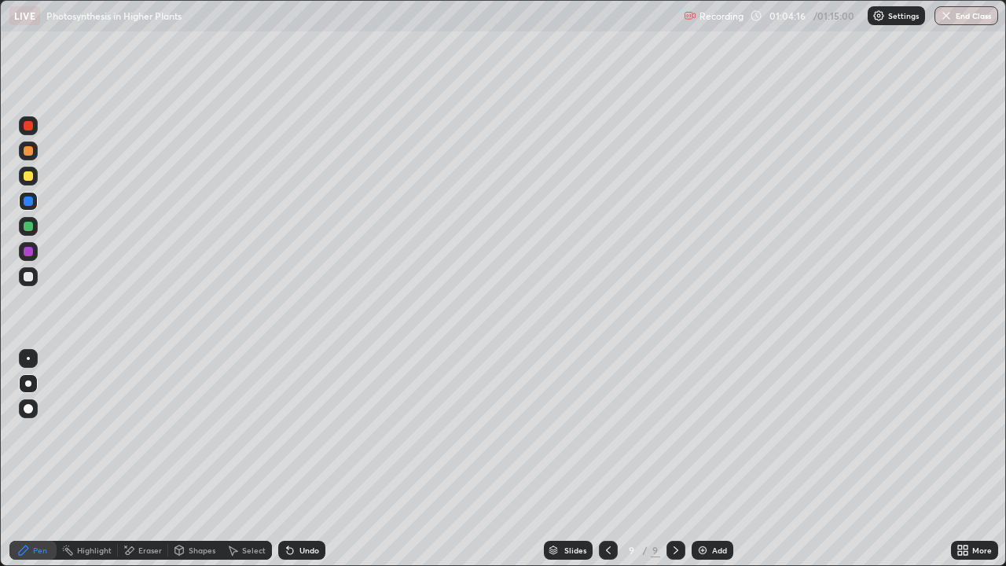
click at [28, 177] on div at bounding box center [28, 175] width 9 height 9
click at [599, 459] on div at bounding box center [608, 549] width 19 height 31
click at [607, 459] on icon at bounding box center [608, 550] width 13 height 13
click at [604, 459] on icon at bounding box center [608, 550] width 13 height 13
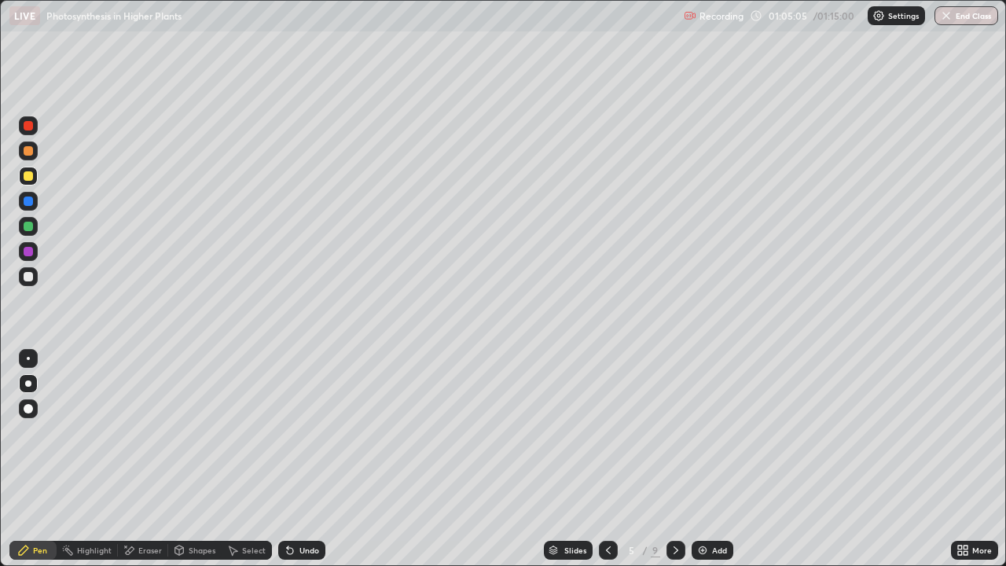
click at [603, 459] on icon at bounding box center [608, 550] width 13 height 13
click at [607, 459] on icon at bounding box center [608, 550] width 13 height 13
click at [673, 459] on icon at bounding box center [675, 550] width 13 height 13
click at [673, 459] on icon at bounding box center [675, 550] width 5 height 8
click at [669, 459] on icon at bounding box center [675, 550] width 13 height 13
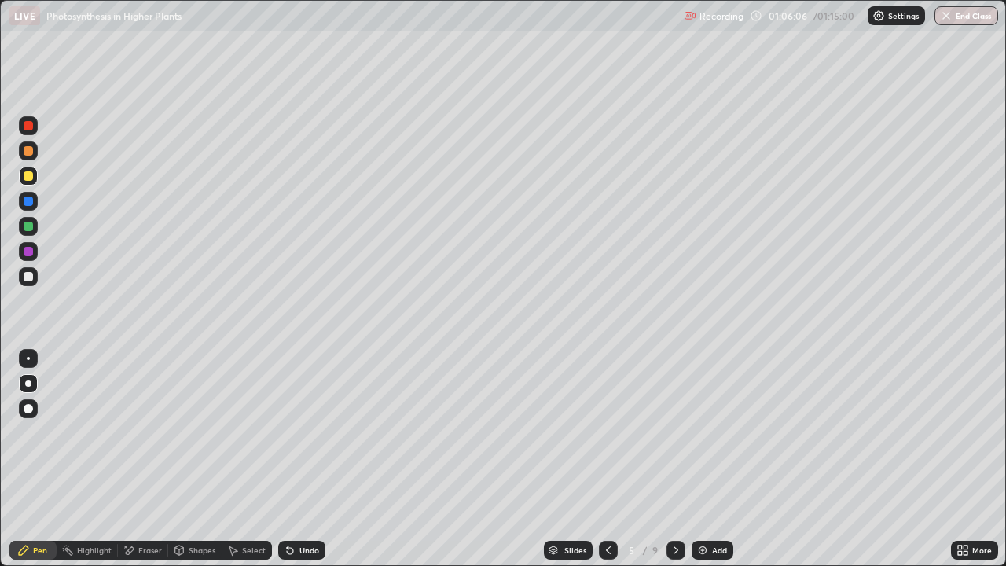
click at [674, 459] on icon at bounding box center [675, 550] width 13 height 13
click at [28, 382] on div at bounding box center [28, 383] width 6 height 6
click at [28, 277] on div at bounding box center [28, 276] width 9 height 9
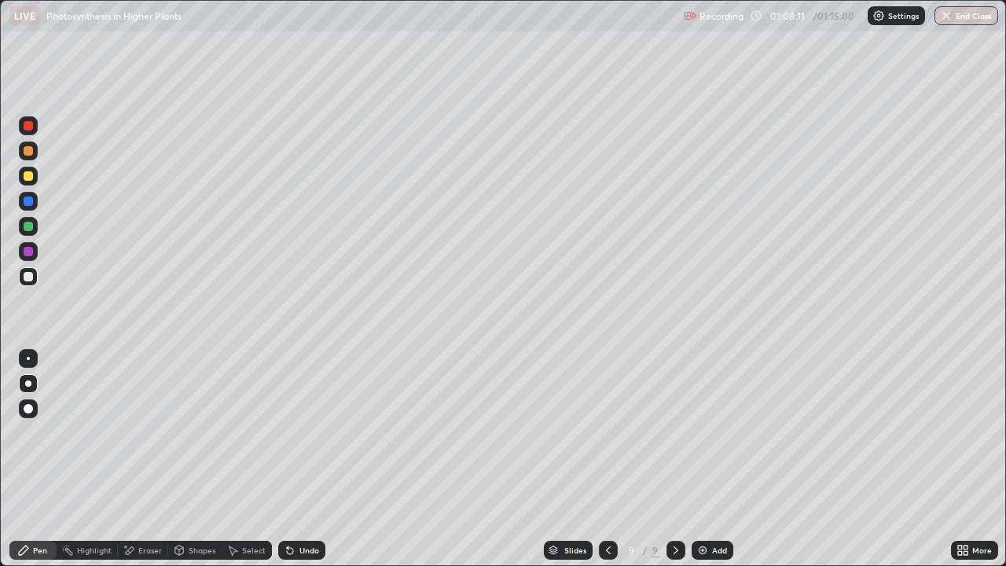
click at [303, 459] on div "Undo" at bounding box center [309, 550] width 20 height 8
click at [304, 459] on div "Undo" at bounding box center [309, 550] width 20 height 8
click at [296, 459] on div "Undo" at bounding box center [301, 550] width 47 height 19
click at [295, 459] on div "Undo" at bounding box center [301, 550] width 47 height 19
click at [707, 459] on div "Add" at bounding box center [712, 550] width 42 height 19
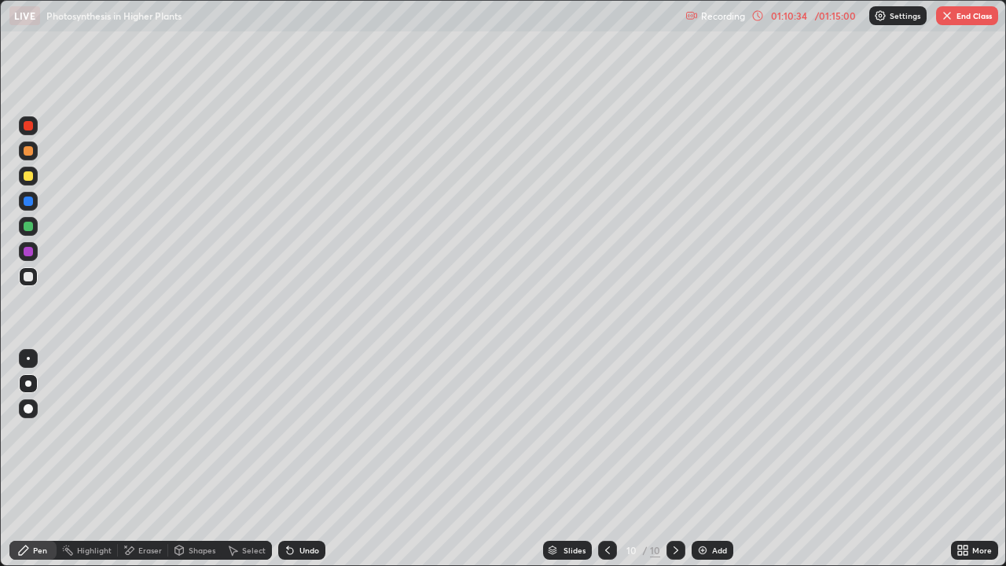
click at [28, 178] on div at bounding box center [28, 175] width 9 height 9
click at [27, 275] on div at bounding box center [28, 276] width 9 height 9
click at [29, 131] on div at bounding box center [28, 125] width 19 height 19
click at [31, 276] on div at bounding box center [28, 276] width 9 height 9
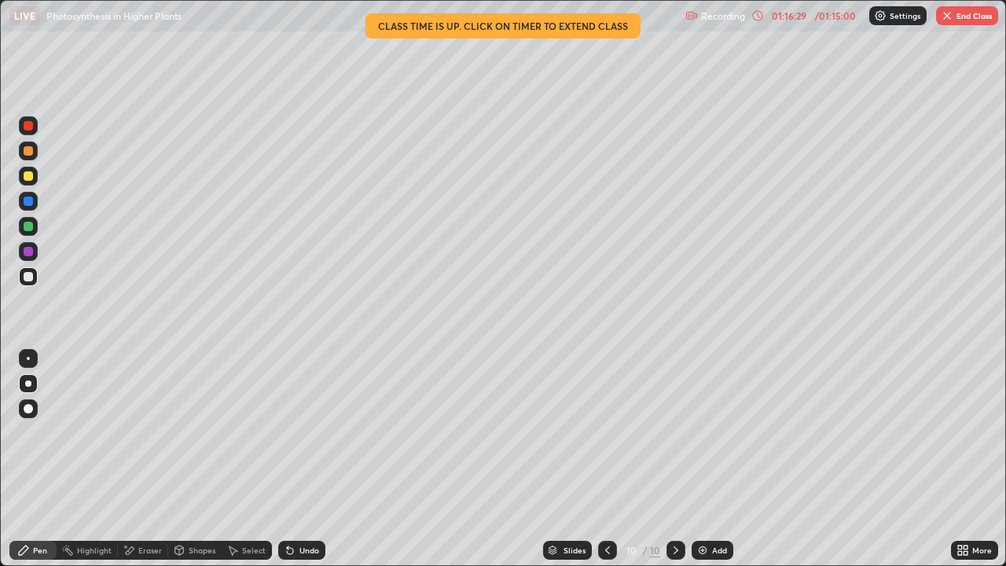
click at [964, 22] on button "End Class" at bounding box center [967, 15] width 62 height 19
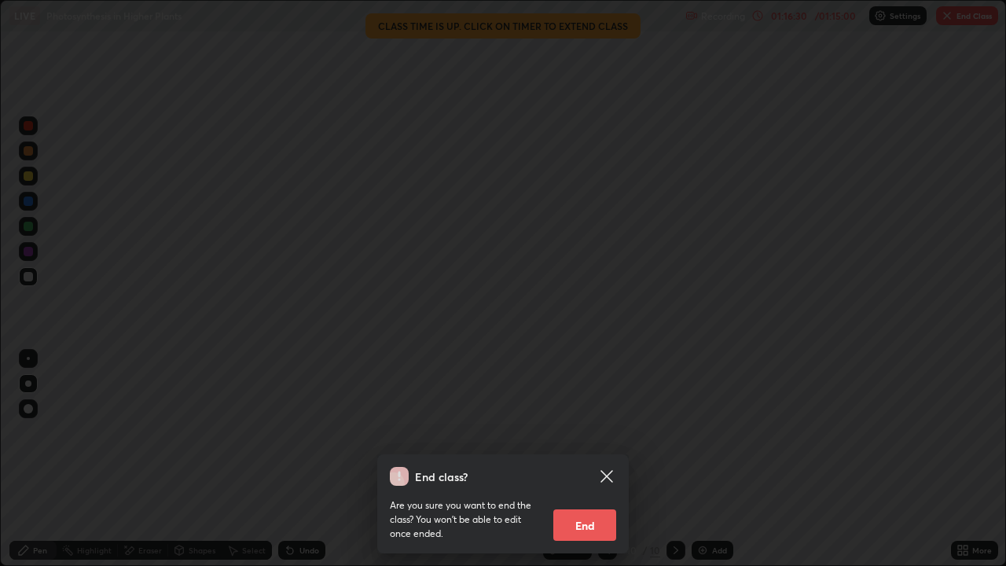
click at [576, 459] on button "End" at bounding box center [584, 524] width 63 height 31
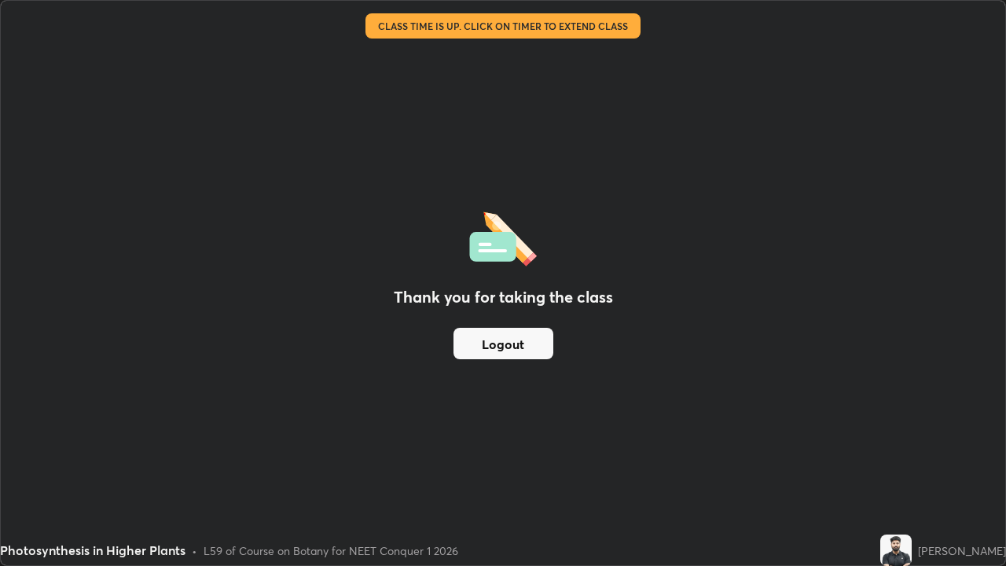
click at [506, 346] on button "Logout" at bounding box center [503, 343] width 100 height 31
